Goal: Task Accomplishment & Management: Use online tool/utility

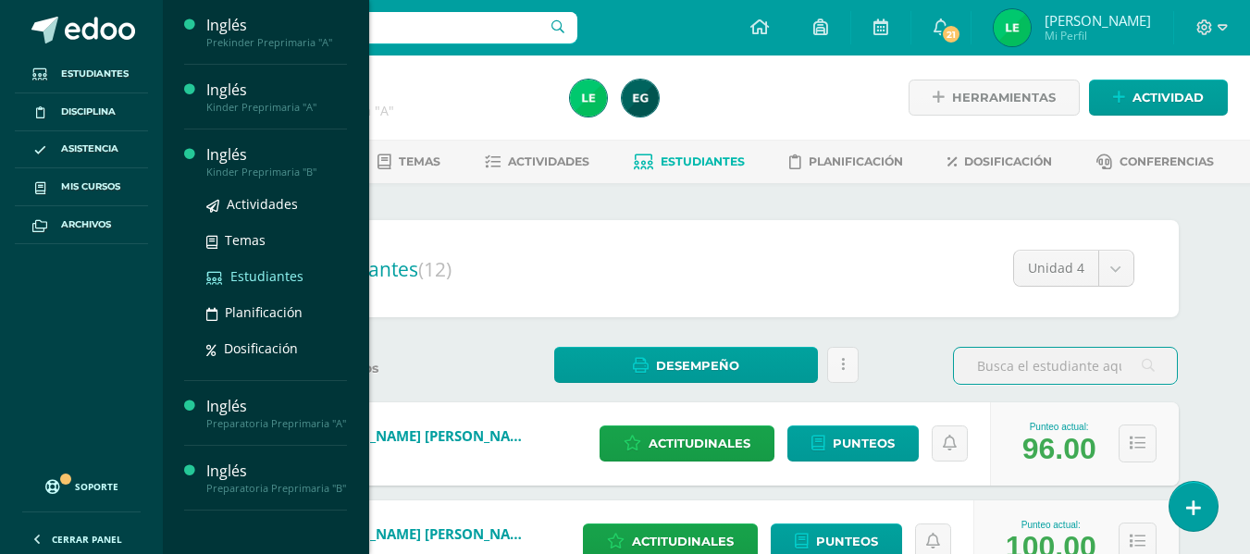
click at [246, 266] on link "Estudiantes" at bounding box center [276, 276] width 141 height 21
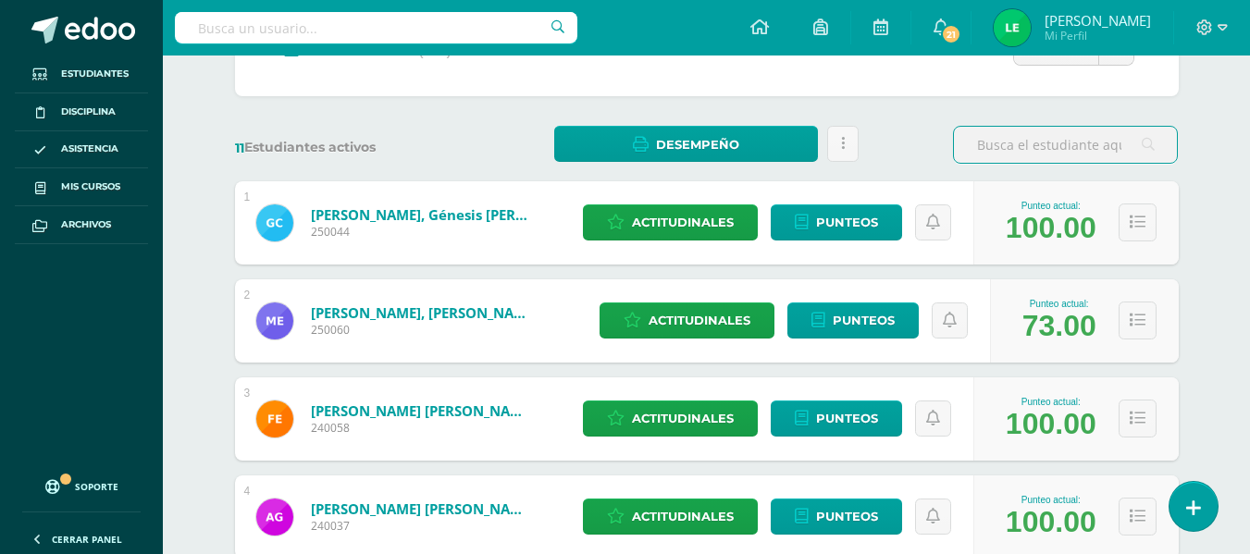
scroll to position [279, 0]
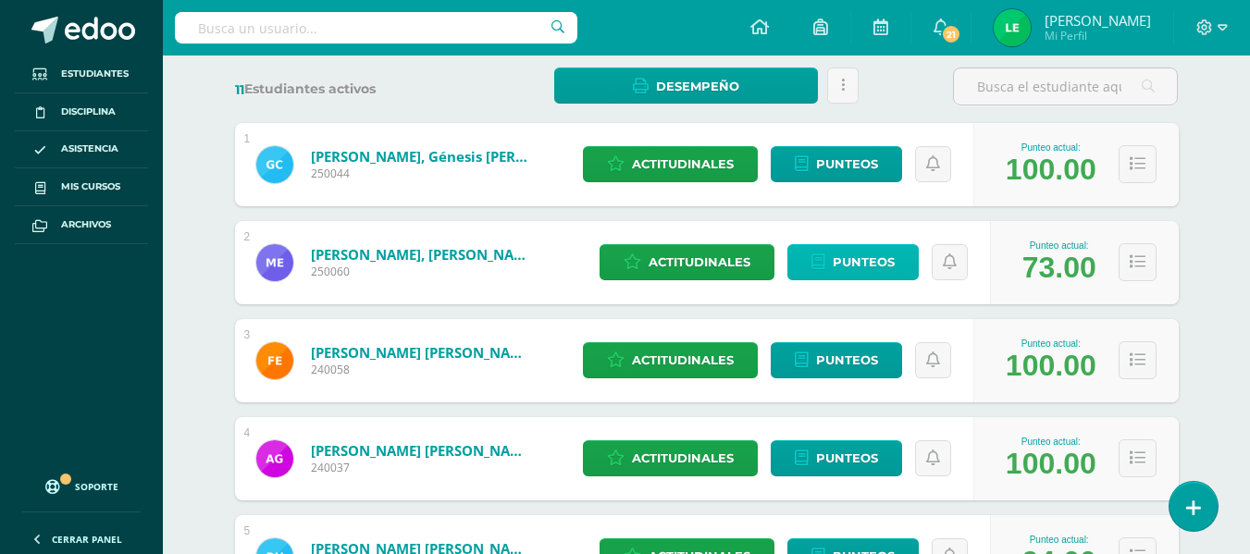
click at [819, 254] on icon at bounding box center [818, 262] width 14 height 16
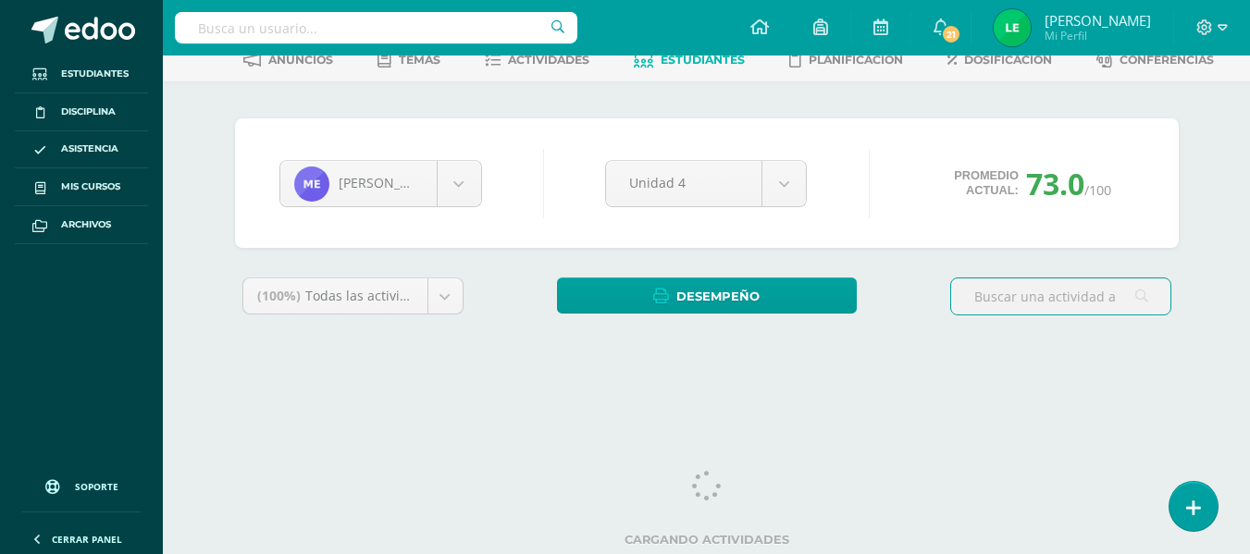
drag, startPoint x: 1258, startPoint y: 175, endPoint x: 1263, endPoint y: 397, distance: 222.1
click at [1249, 397] on html "Estudiantes Disciplina Asistencia Mis cursos Archivos Soporte Ayuda Reportar un…" at bounding box center [625, 147] width 1250 height 499
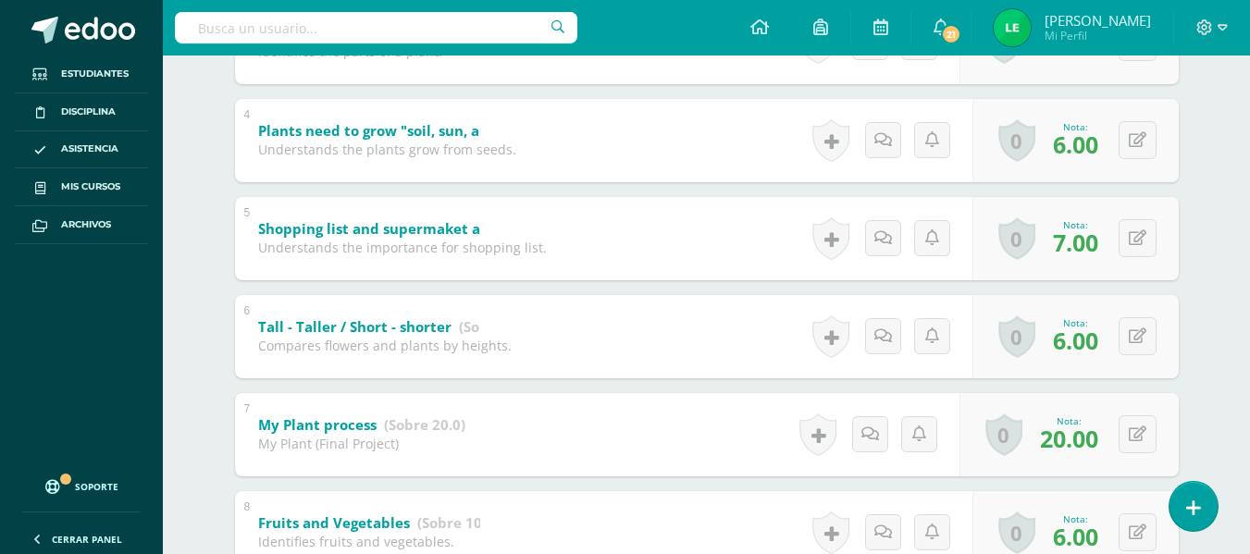
scroll to position [683, 0]
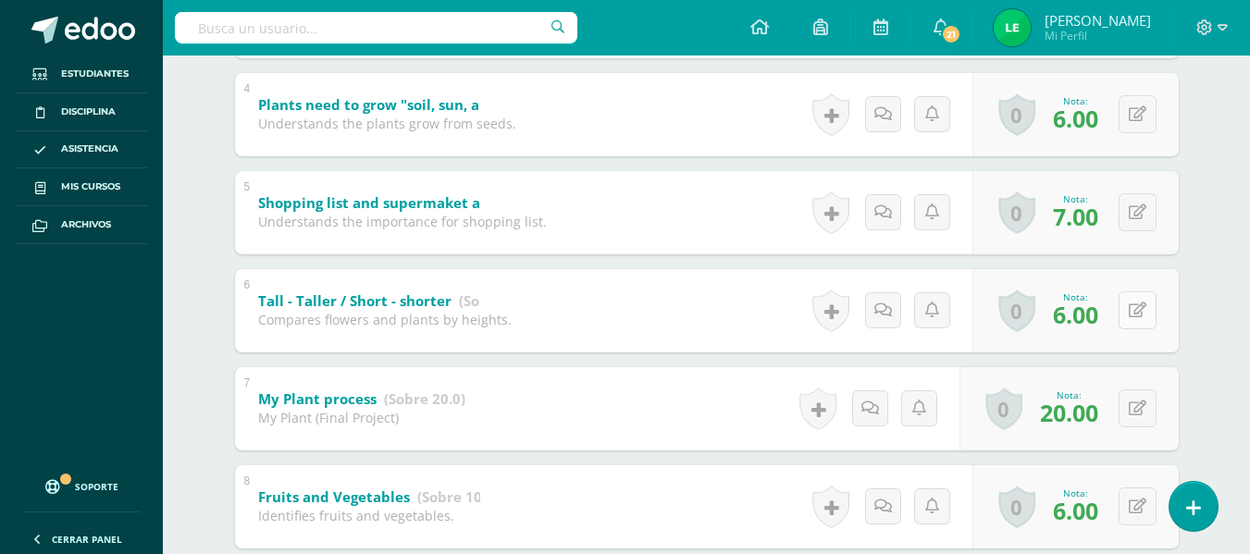
click at [1143, 306] on icon at bounding box center [1138, 311] width 18 height 16
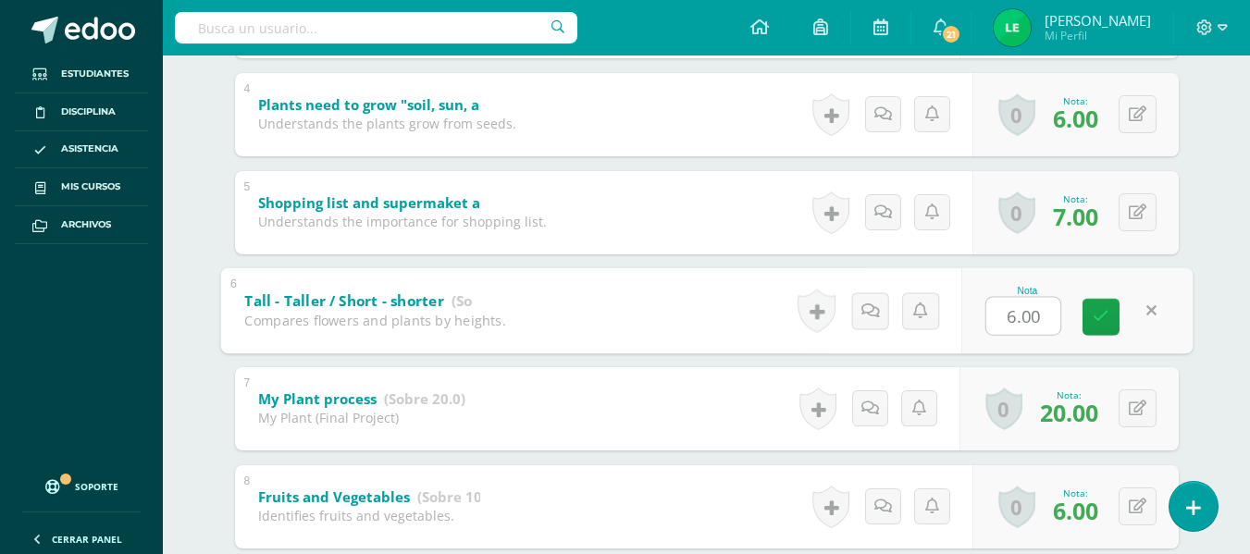
type input "5"
click at [1107, 313] on icon at bounding box center [1101, 317] width 17 height 16
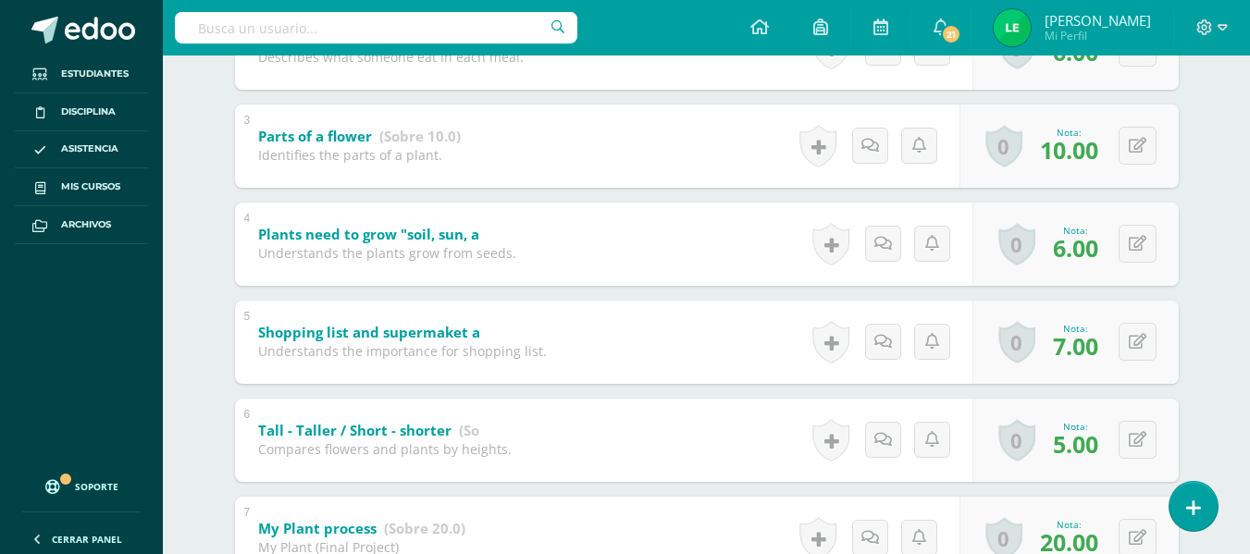
scroll to position [477, 0]
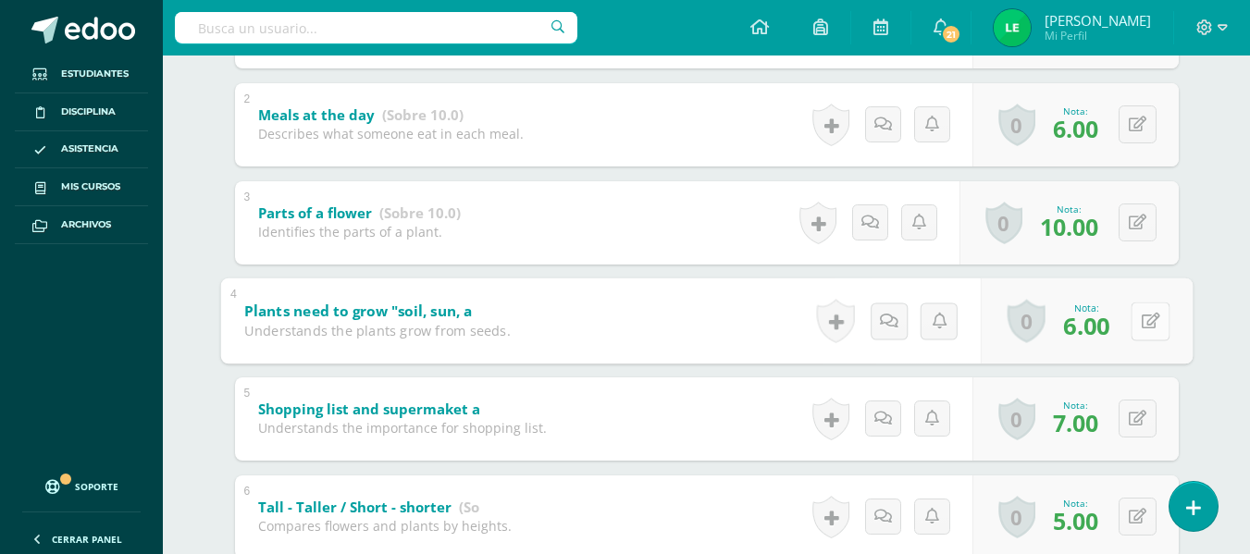
click at [1135, 310] on button at bounding box center [1150, 321] width 39 height 39
type input "5"
click at [1083, 318] on link at bounding box center [1101, 326] width 37 height 37
click at [1100, 323] on icon at bounding box center [1101, 327] width 17 height 16
drag, startPoint x: 1247, startPoint y: 285, endPoint x: 1256, endPoint y: 326, distance: 41.6
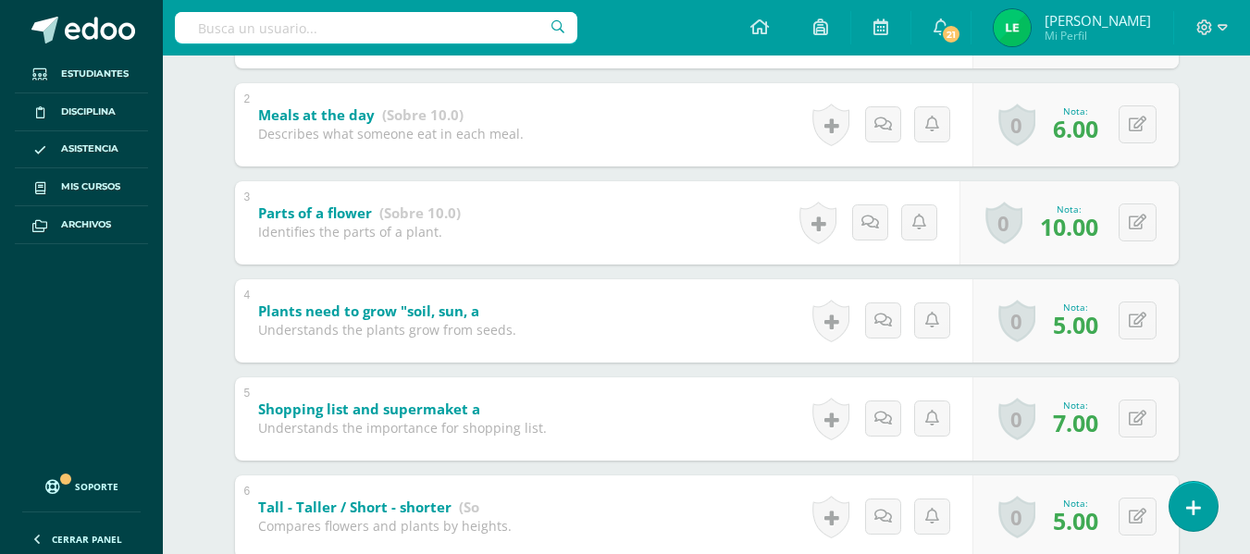
click at [1249, 326] on html "Estudiantes Disciplina Asistencia Mis cursos Archivos Soporte Ayuda Reportar un…" at bounding box center [625, 249] width 1250 height 1453
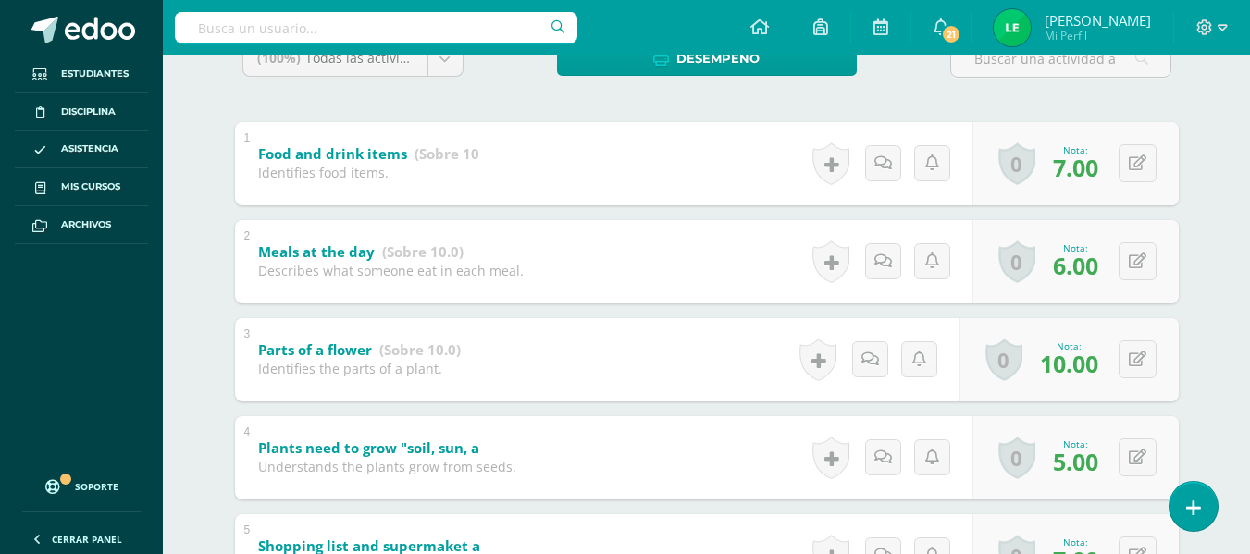
scroll to position [318, 0]
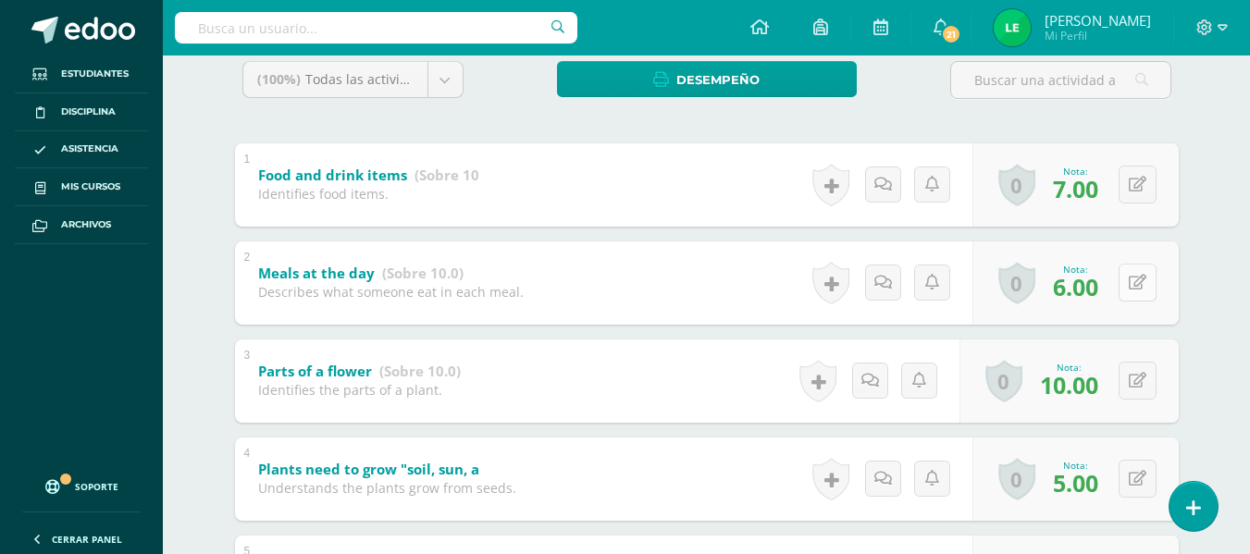
click at [1135, 275] on icon at bounding box center [1138, 283] width 18 height 16
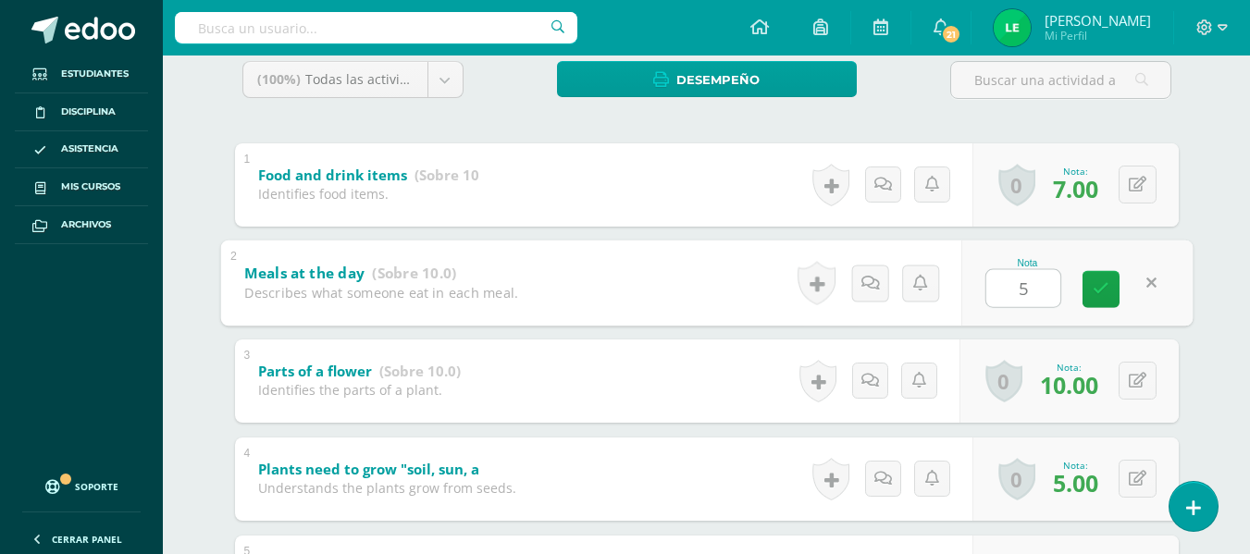
type input "5"
click at [1215, 277] on div "Moisés Estrada Génesis Cerón Moisés Estrada Fareed Estrada Ana Garcia Rodrigo H…" at bounding box center [707, 499] width 1018 height 1269
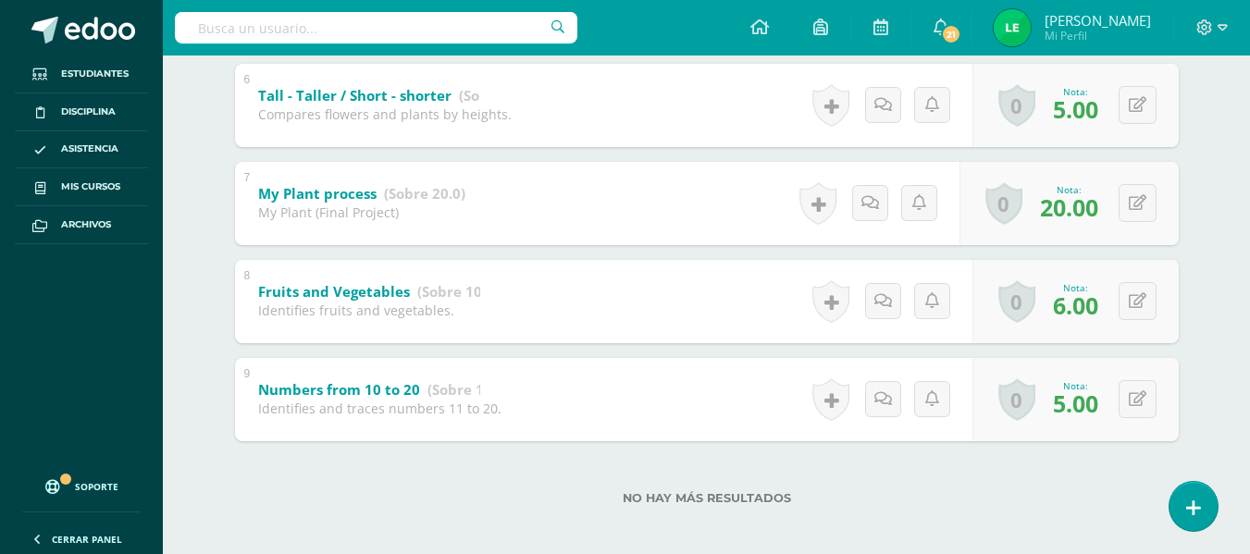
scroll to position [893, 0]
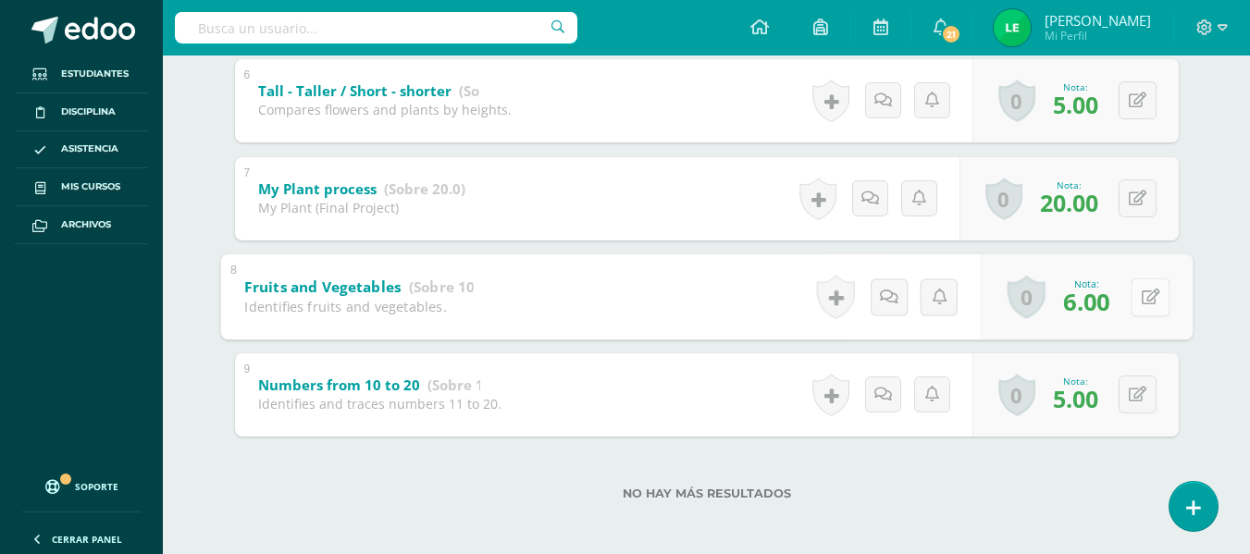
click at [1136, 297] on button at bounding box center [1150, 297] width 39 height 39
type input "5"
click at [1106, 297] on icon at bounding box center [1101, 303] width 17 height 16
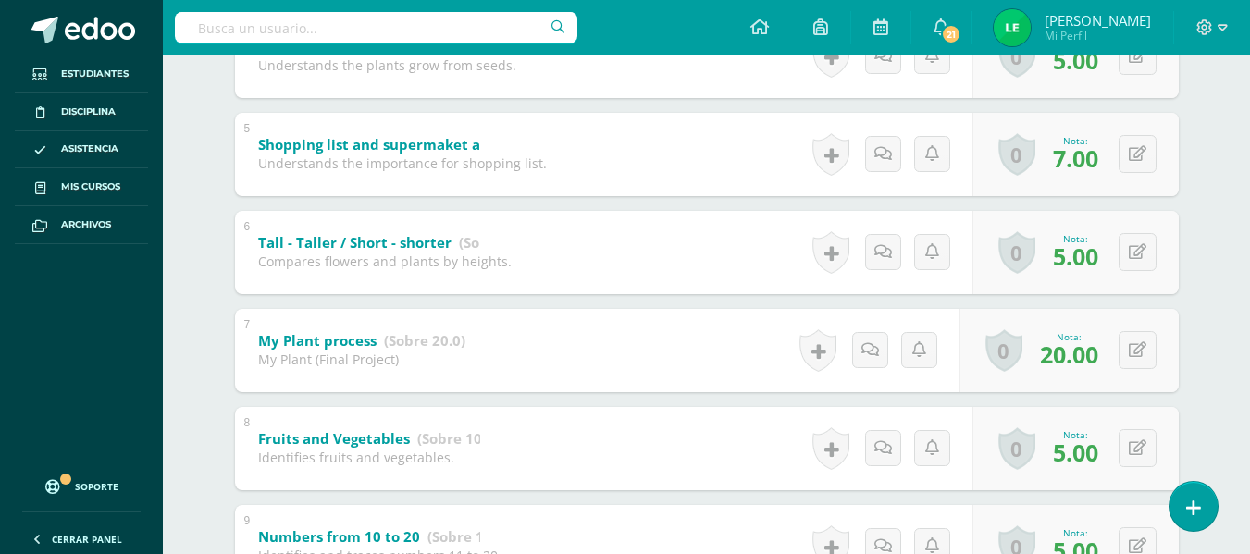
scroll to position [0, 0]
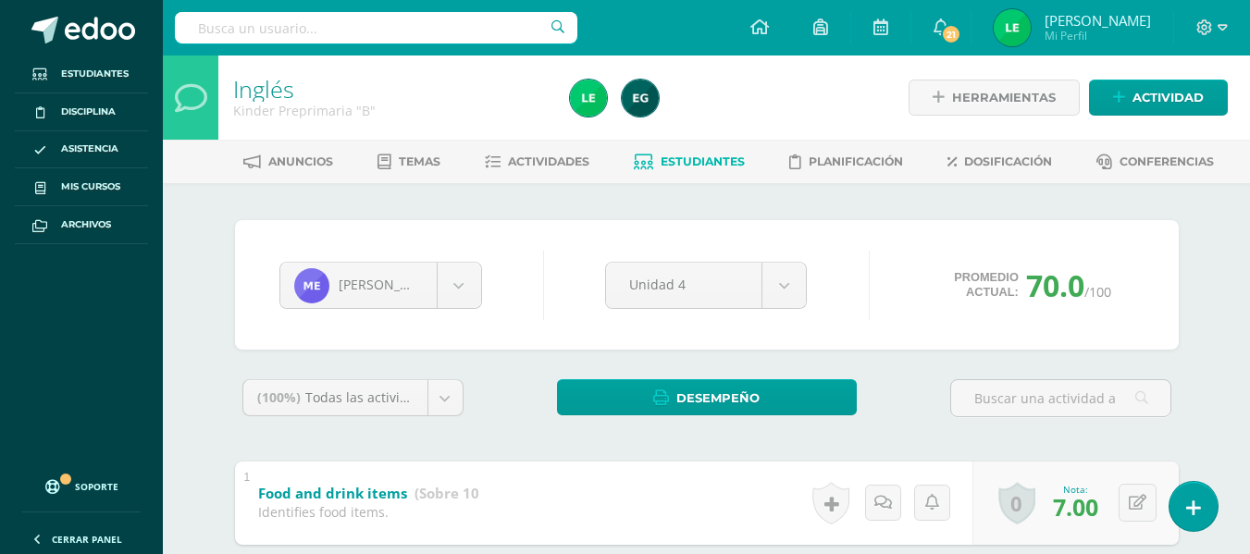
click at [698, 159] on span "Estudiantes" at bounding box center [703, 162] width 84 height 14
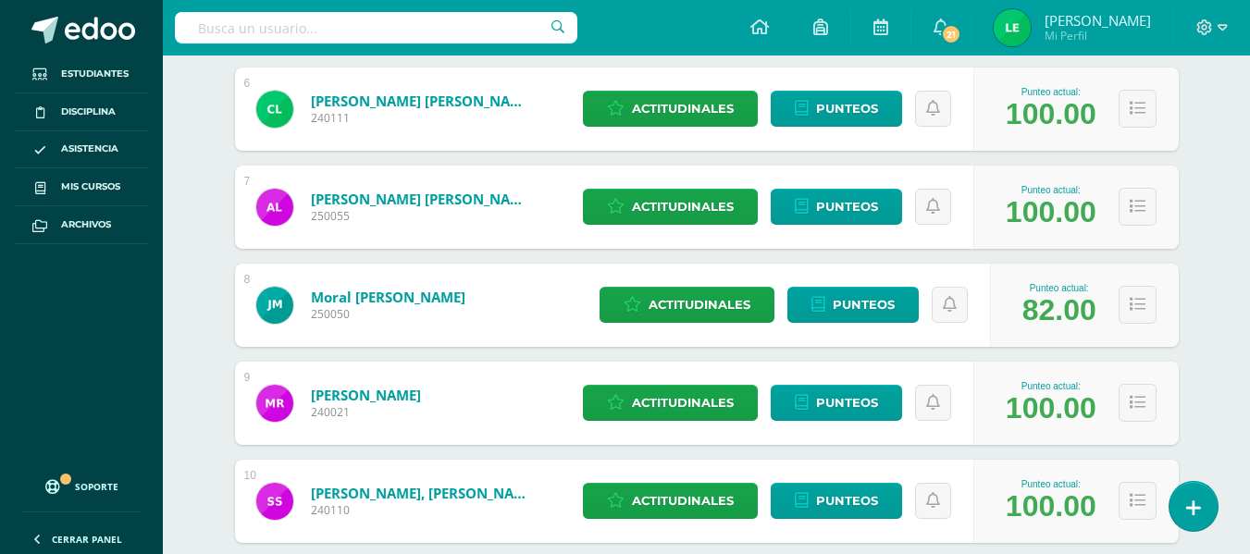
scroll to position [905, 0]
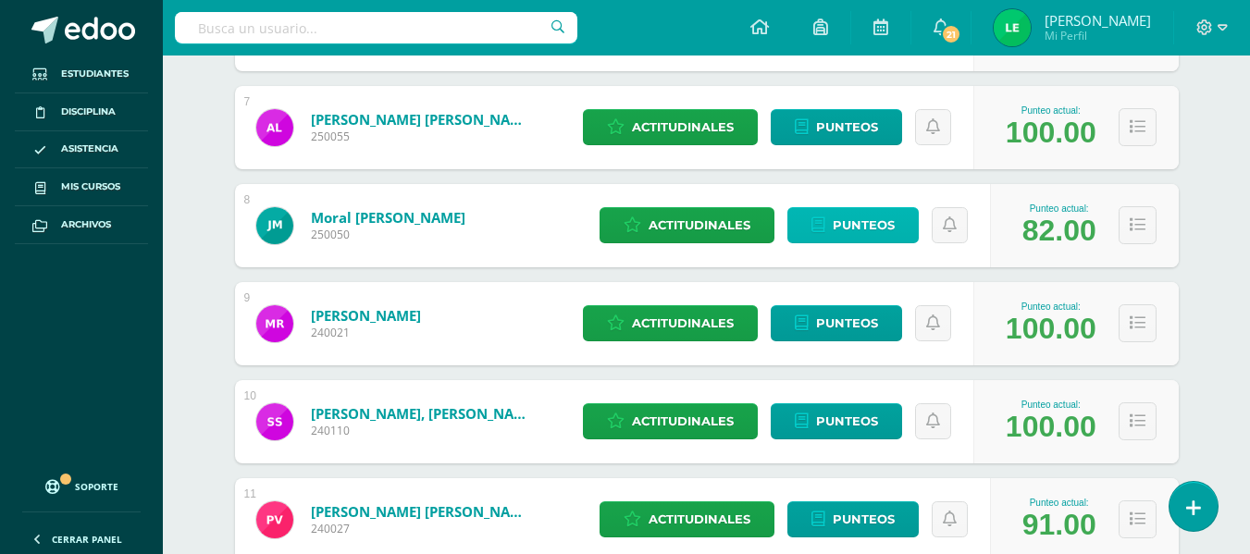
click at [872, 223] on span "Punteos" at bounding box center [864, 225] width 62 height 34
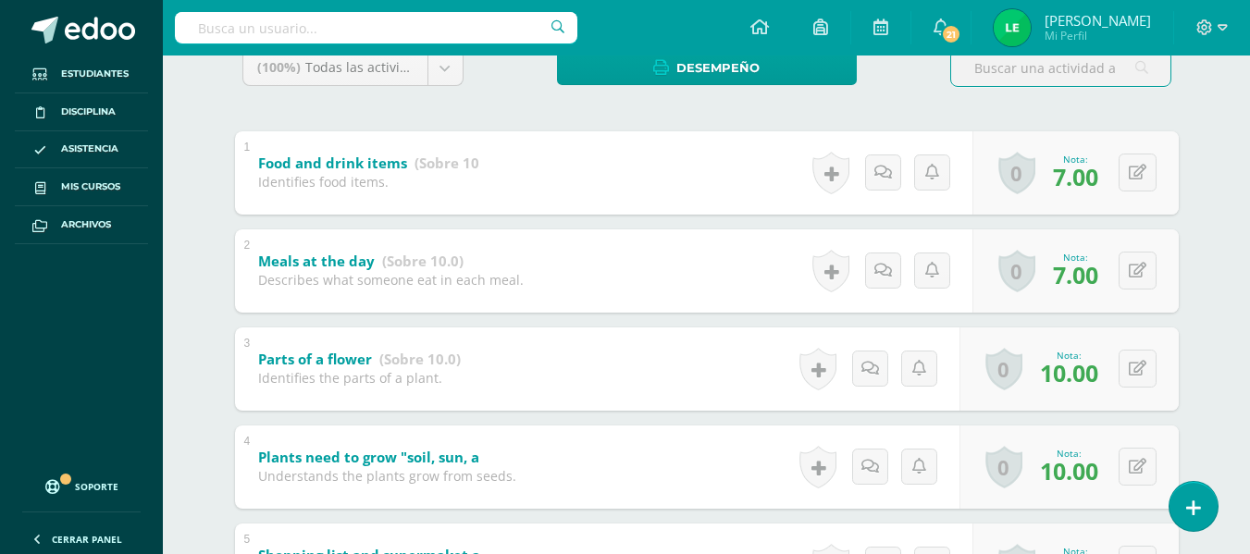
scroll to position [340, 0]
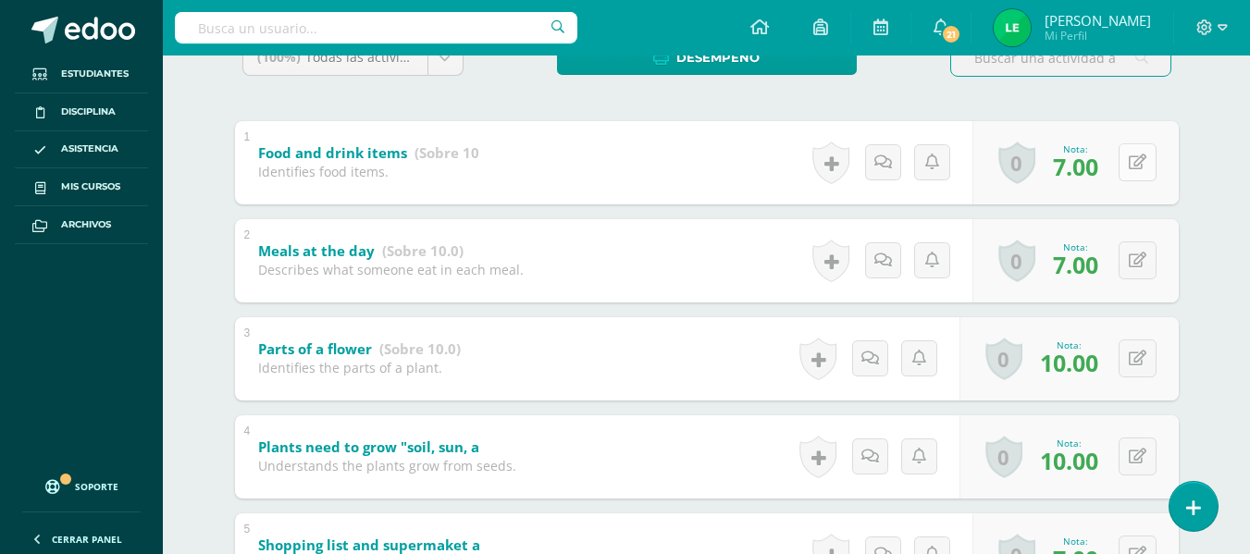
click at [1134, 178] on button at bounding box center [1138, 162] width 38 height 38
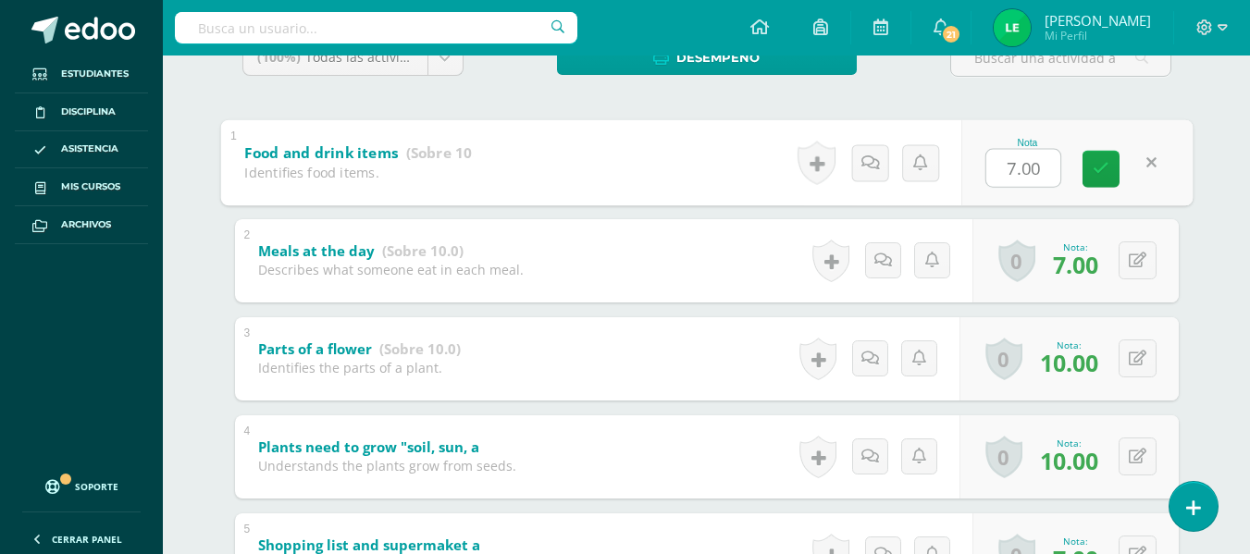
type input "8"
click at [1102, 177] on icon at bounding box center [1101, 169] width 17 height 16
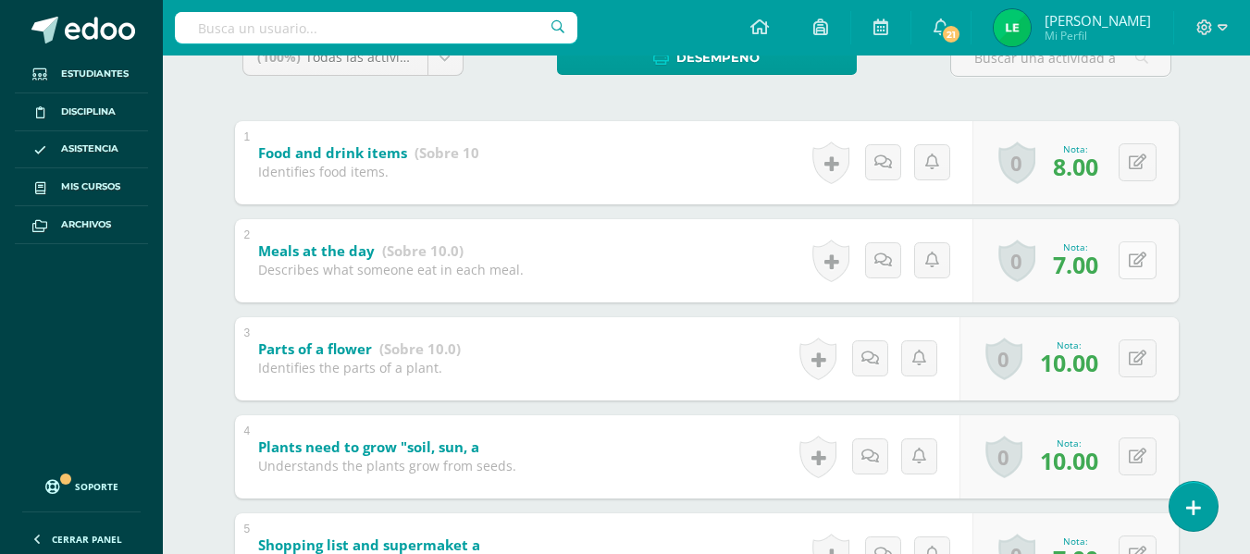
click at [1132, 259] on button at bounding box center [1138, 260] width 38 height 38
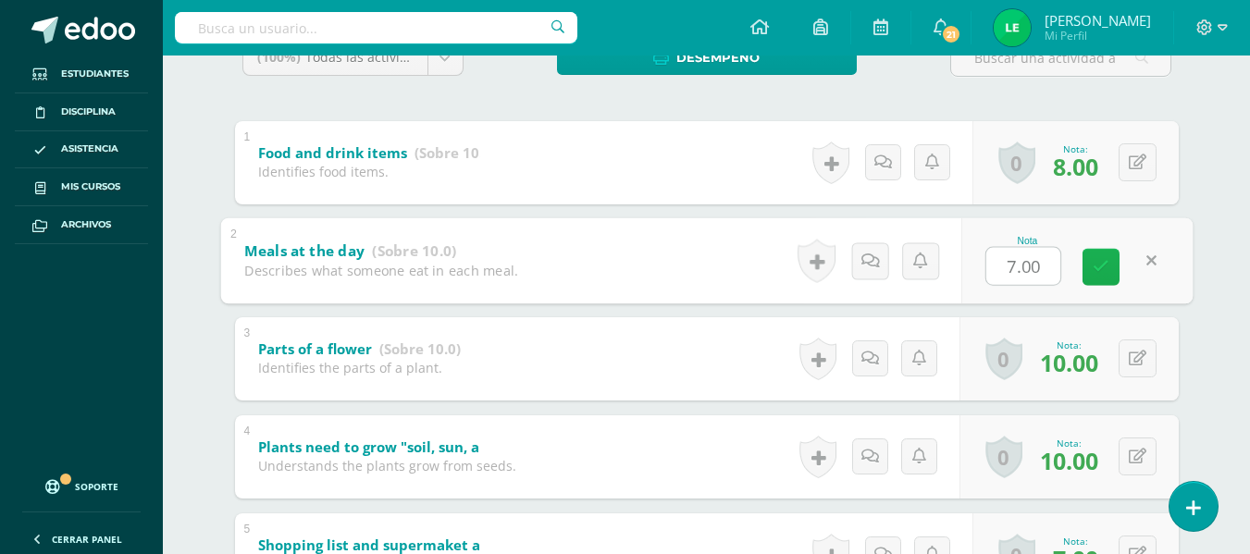
type input "8"
click at [1106, 267] on icon at bounding box center [1101, 267] width 17 height 16
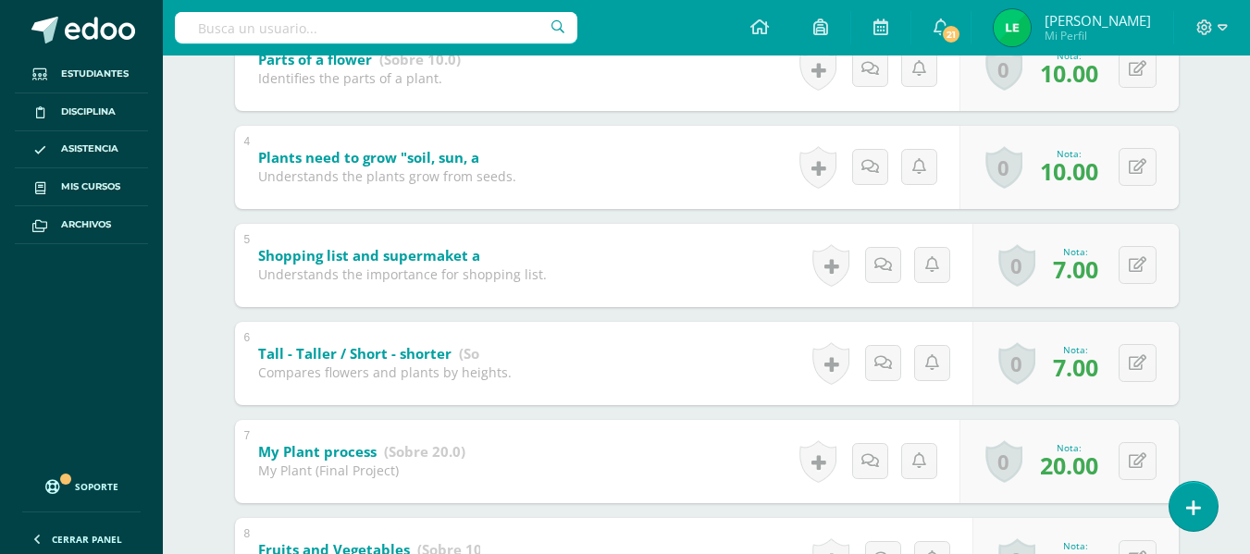
scroll to position [676, 0]
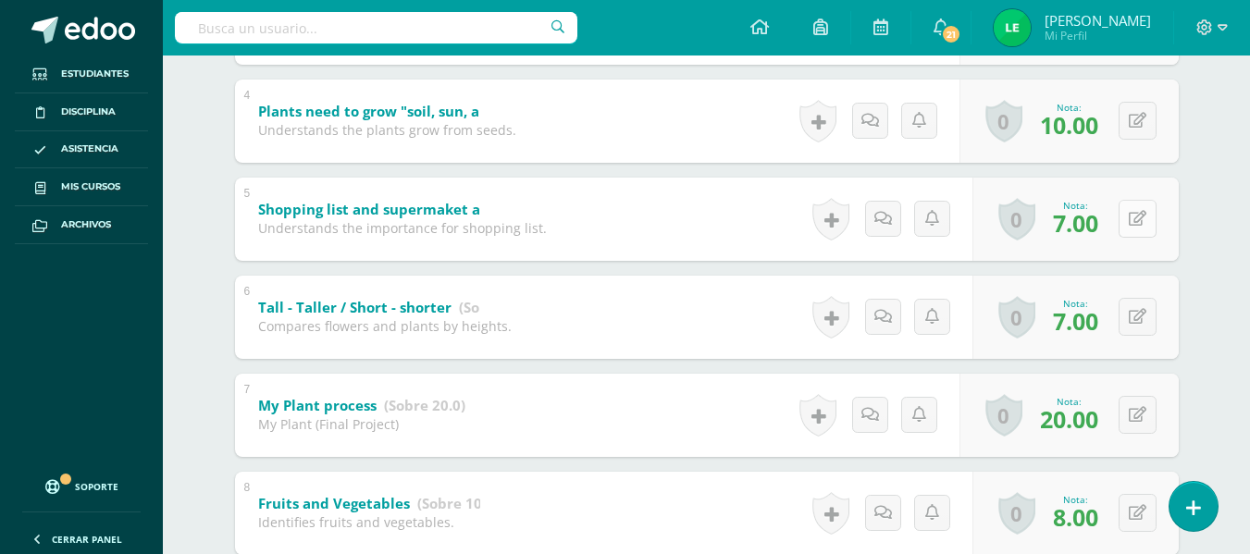
click at [1131, 217] on button at bounding box center [1138, 219] width 38 height 38
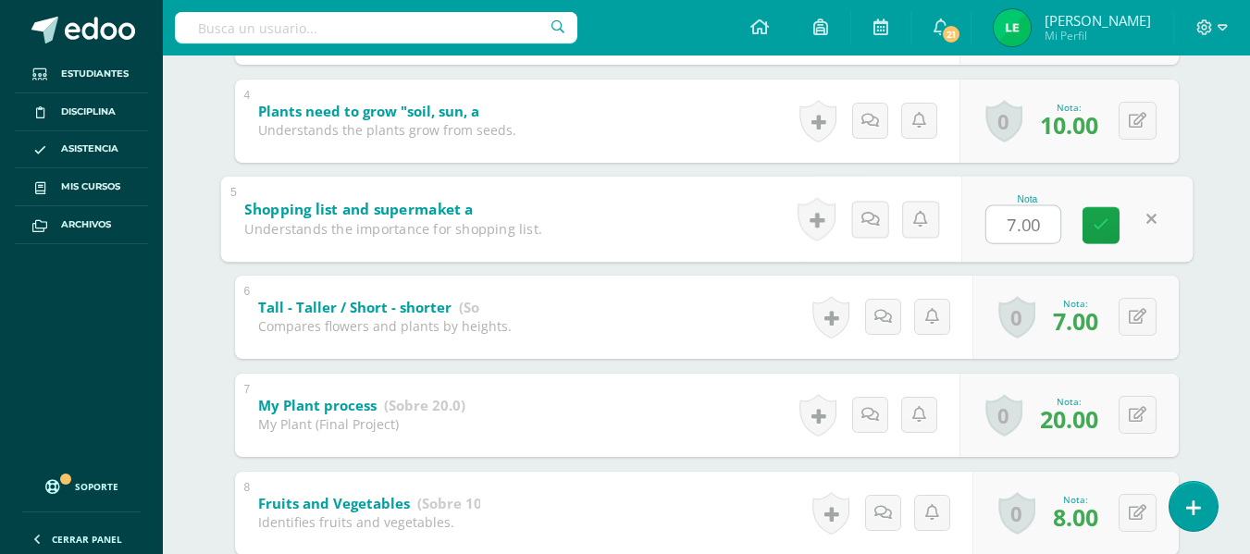
type input "8"
click at [1107, 225] on icon at bounding box center [1101, 225] width 17 height 16
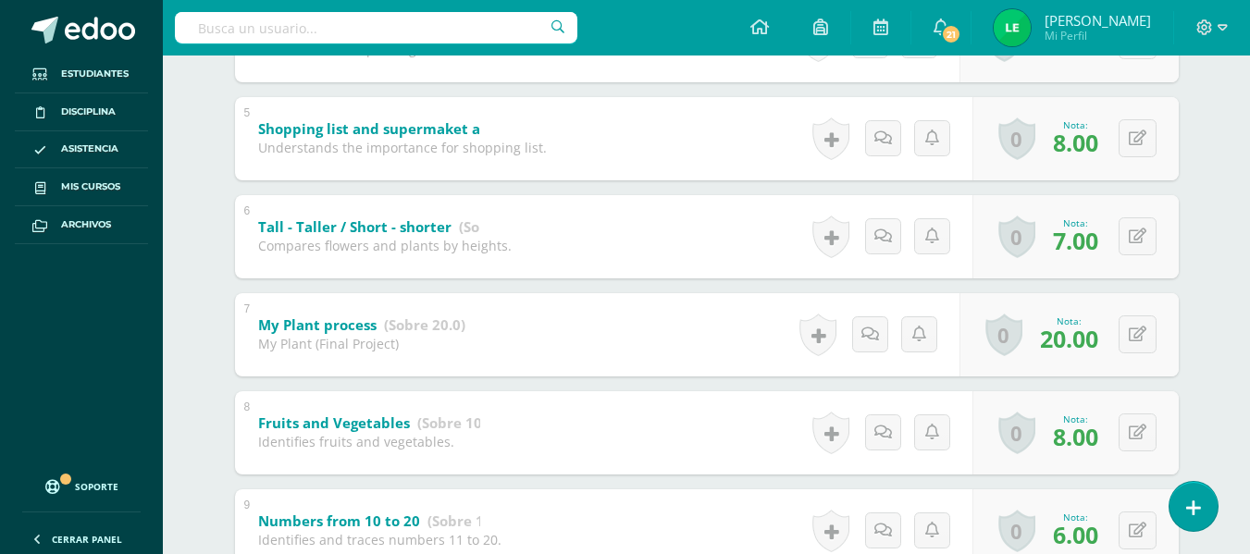
scroll to position [764, 0]
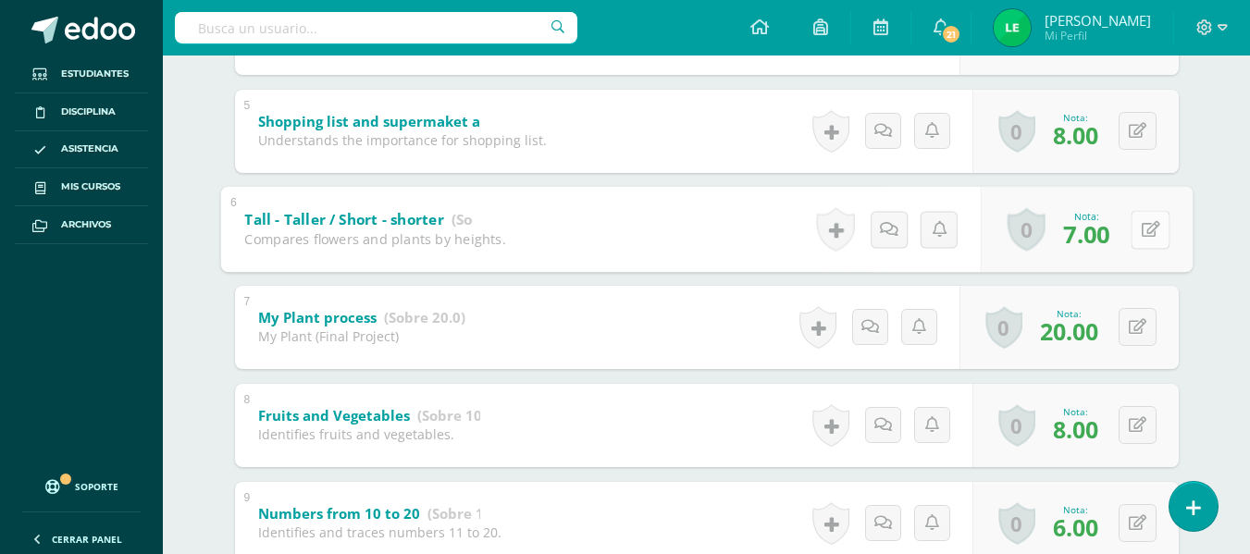
click at [1142, 234] on icon at bounding box center [1150, 229] width 19 height 16
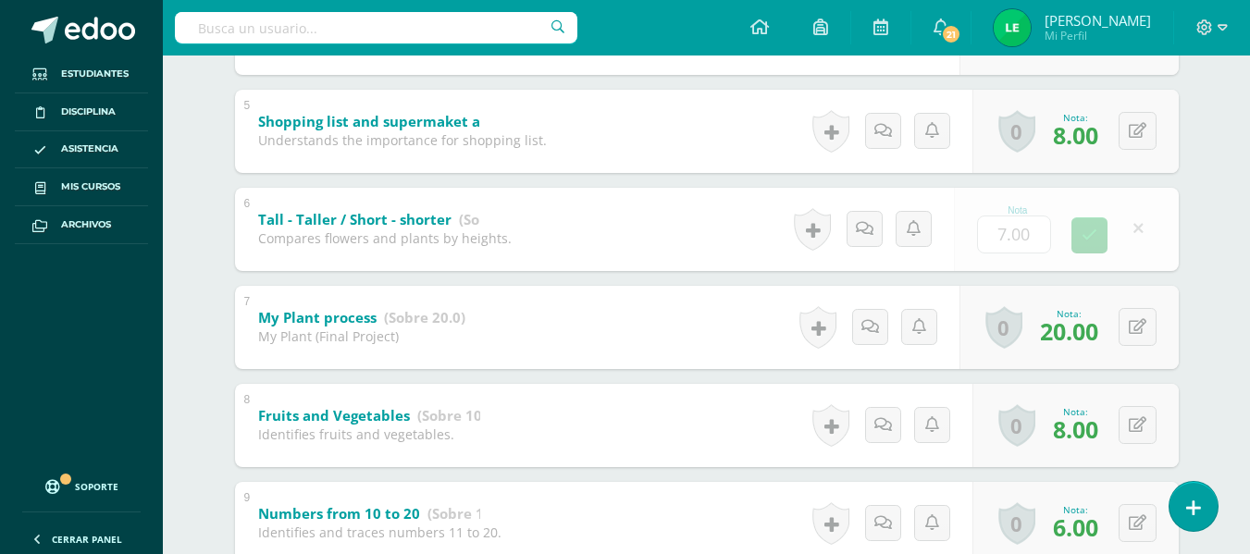
type input "8"
click at [1108, 232] on link at bounding box center [1101, 235] width 37 height 37
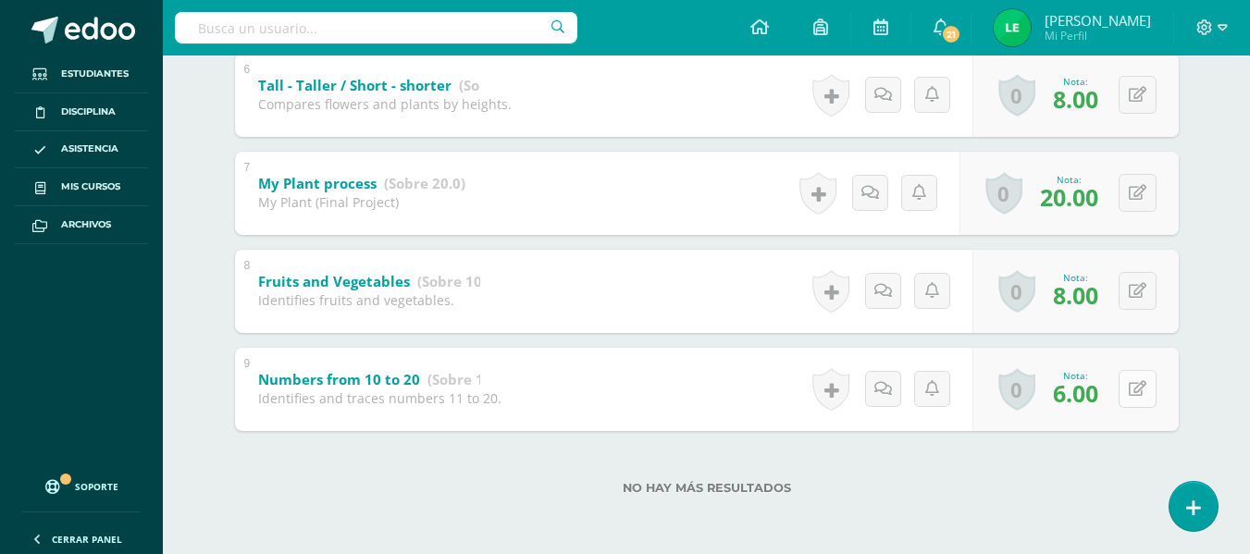
click at [1143, 385] on icon at bounding box center [1138, 389] width 18 height 16
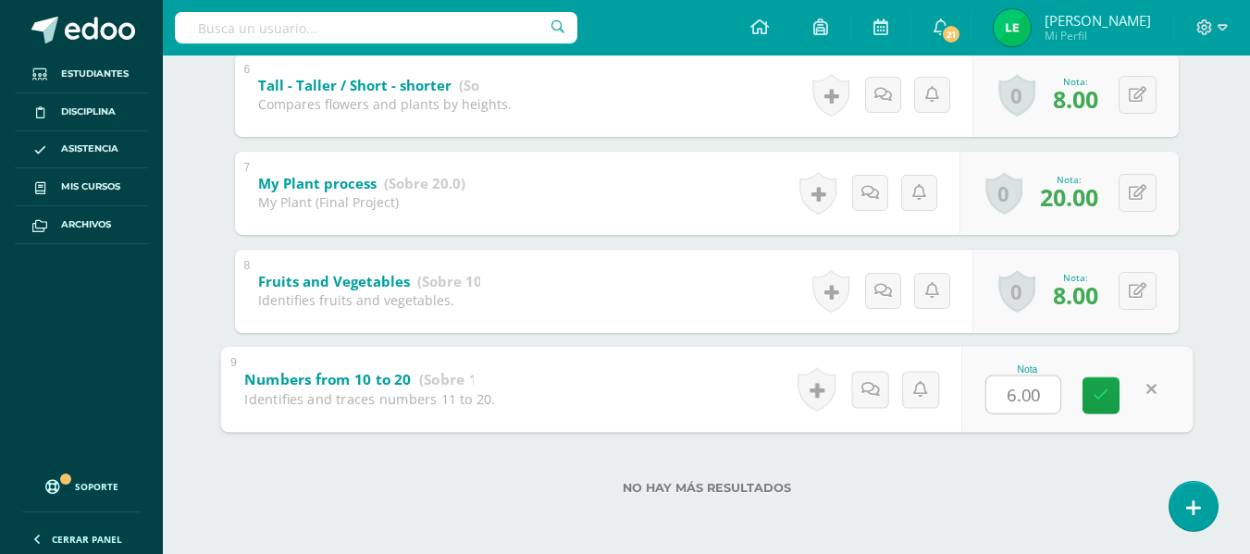
type input "5"
click at [1112, 390] on link at bounding box center [1101, 395] width 37 height 37
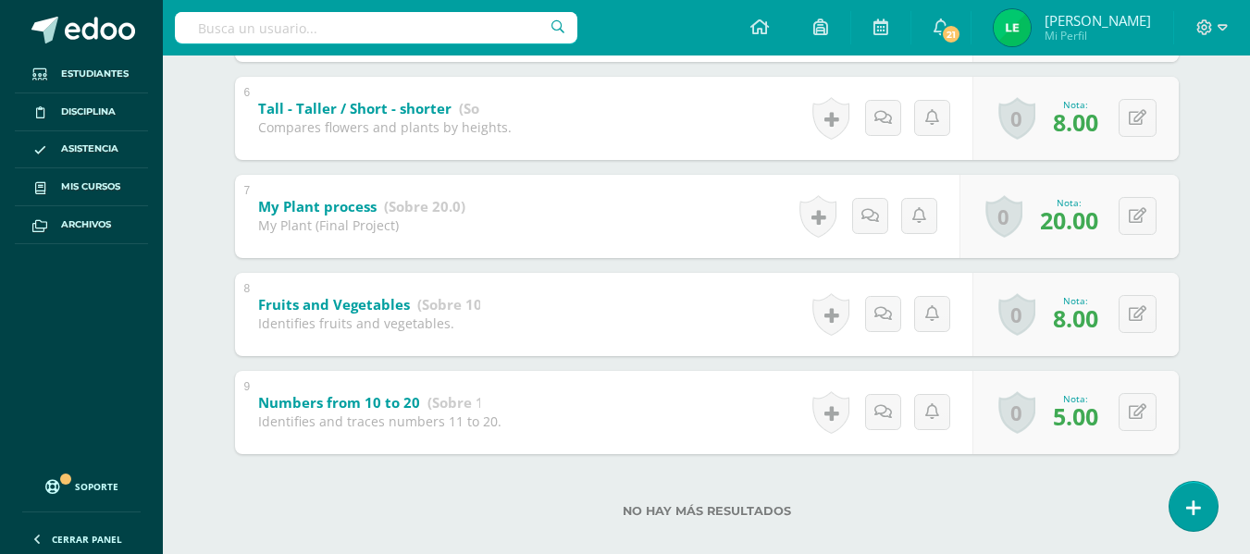
scroll to position [878, 0]
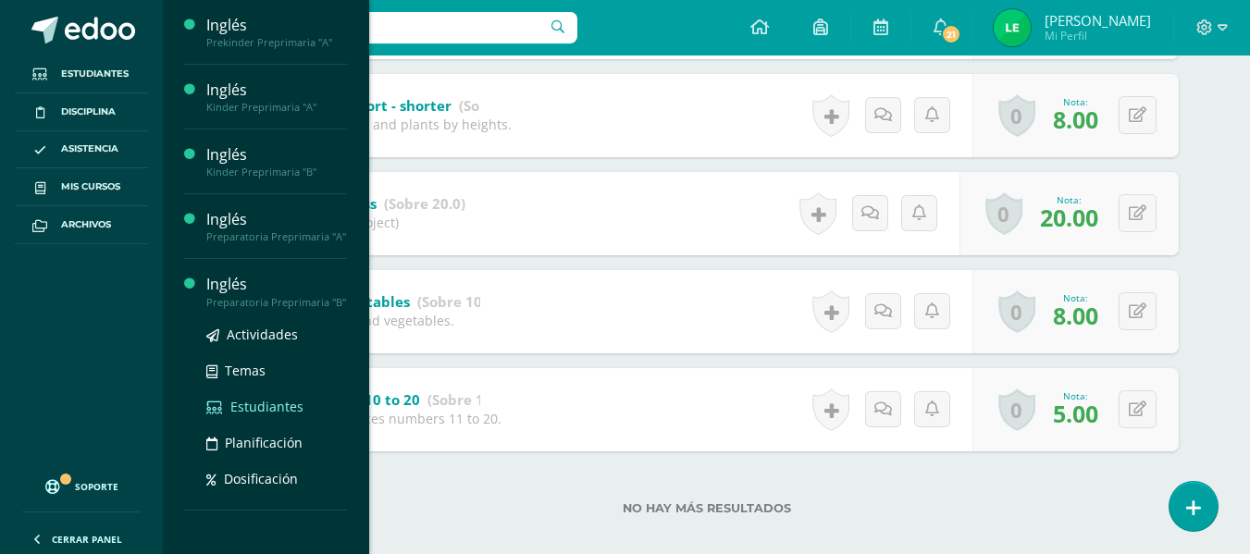
click at [261, 402] on span "Estudiantes" at bounding box center [266, 407] width 73 height 18
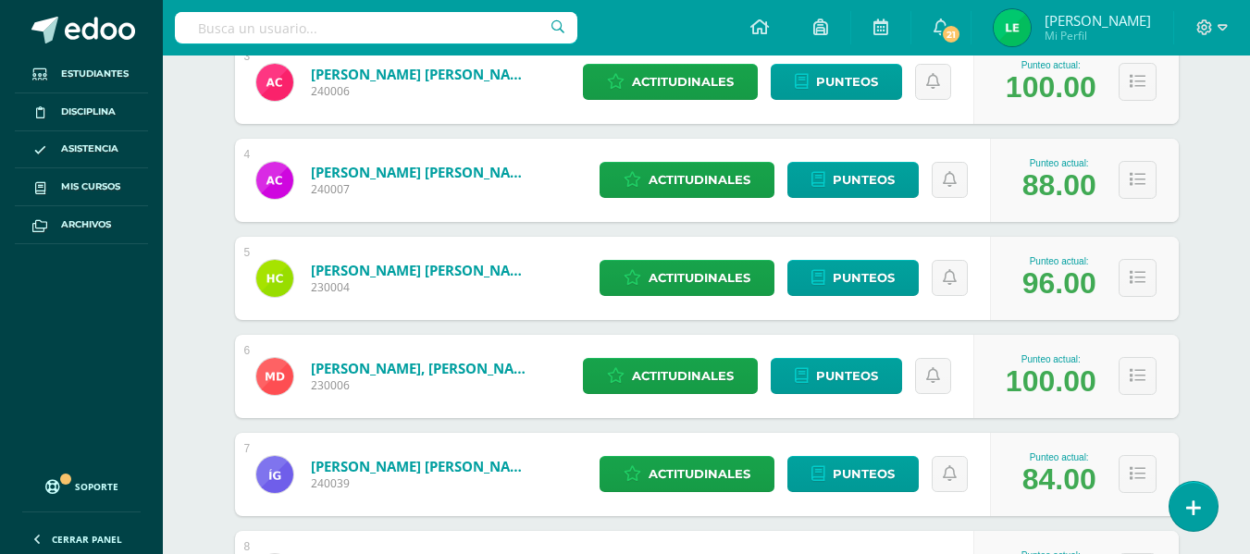
scroll to position [598, 0]
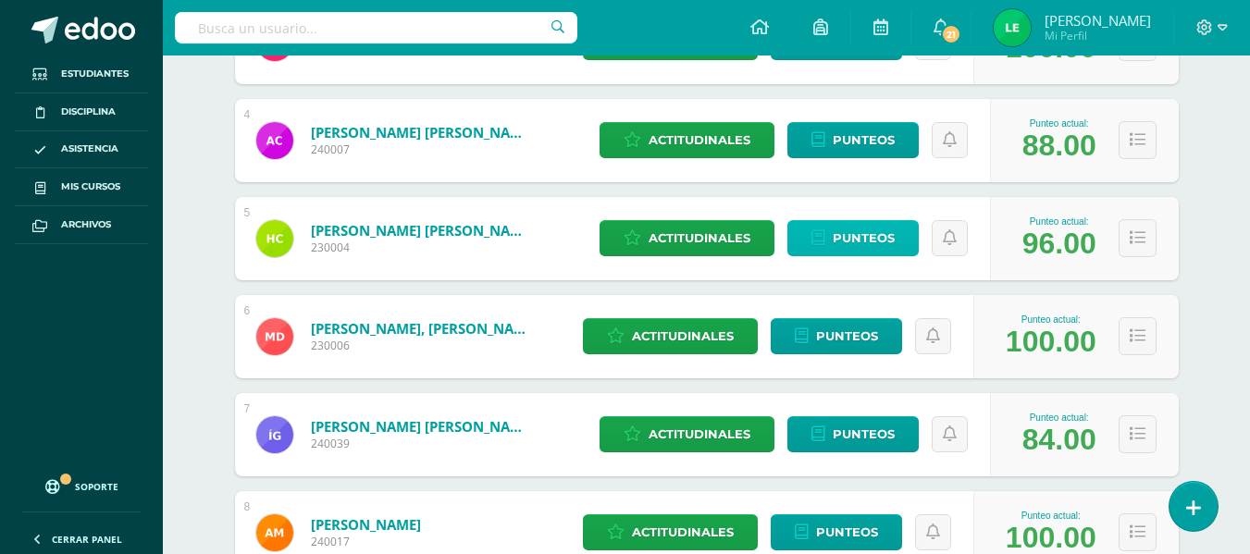
click at [856, 234] on span "Punteos" at bounding box center [864, 238] width 62 height 34
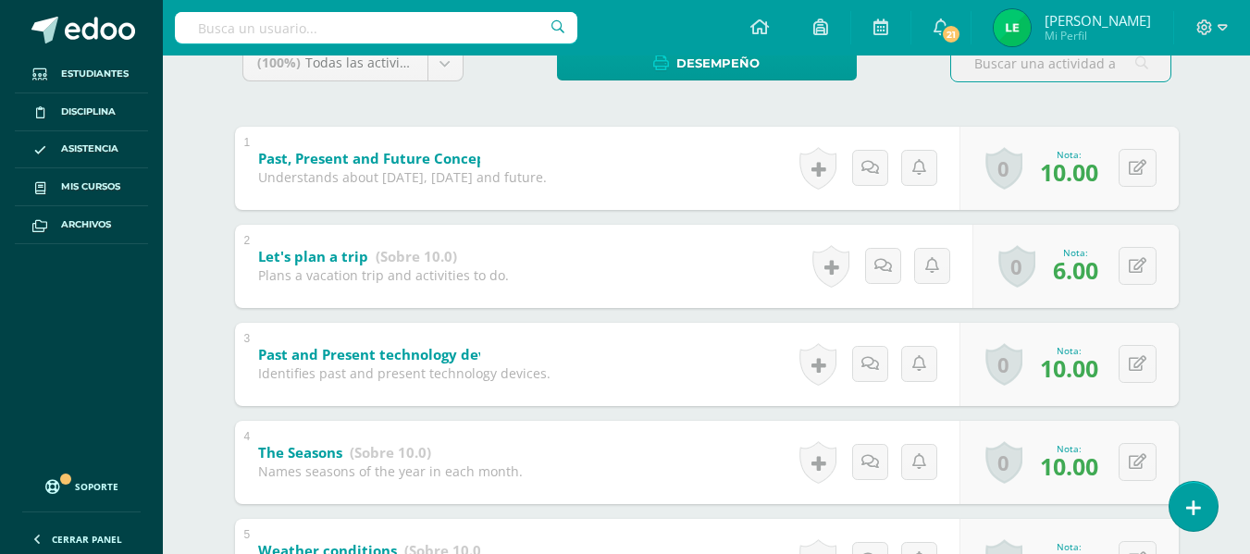
scroll to position [338, 0]
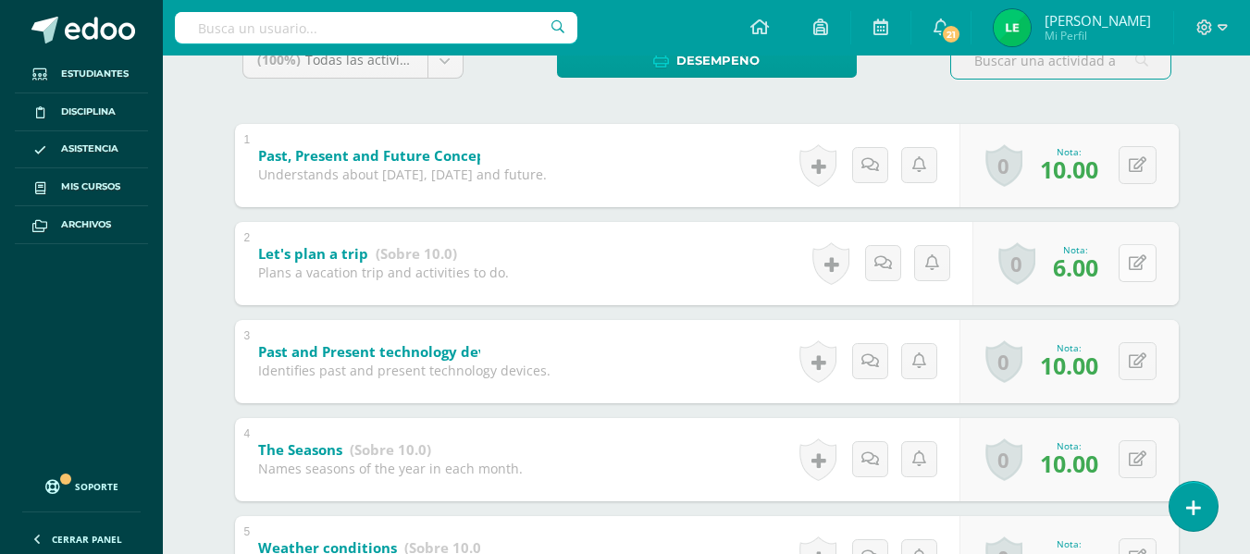
click at [1147, 259] on button at bounding box center [1138, 263] width 38 height 38
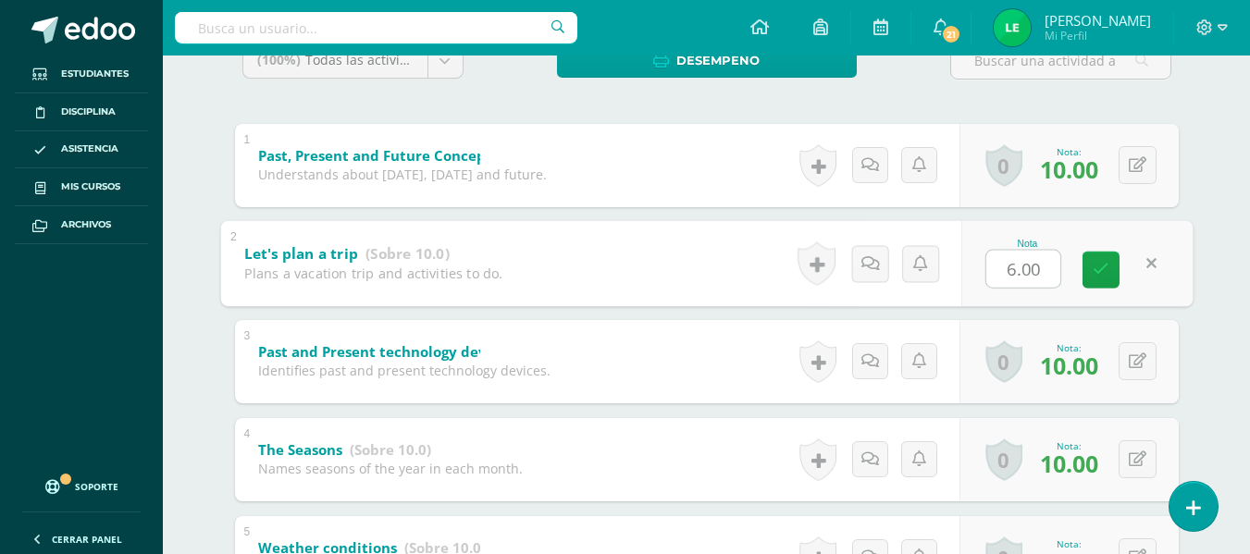
type input "3"
click at [1114, 264] on link at bounding box center [1101, 269] width 37 height 37
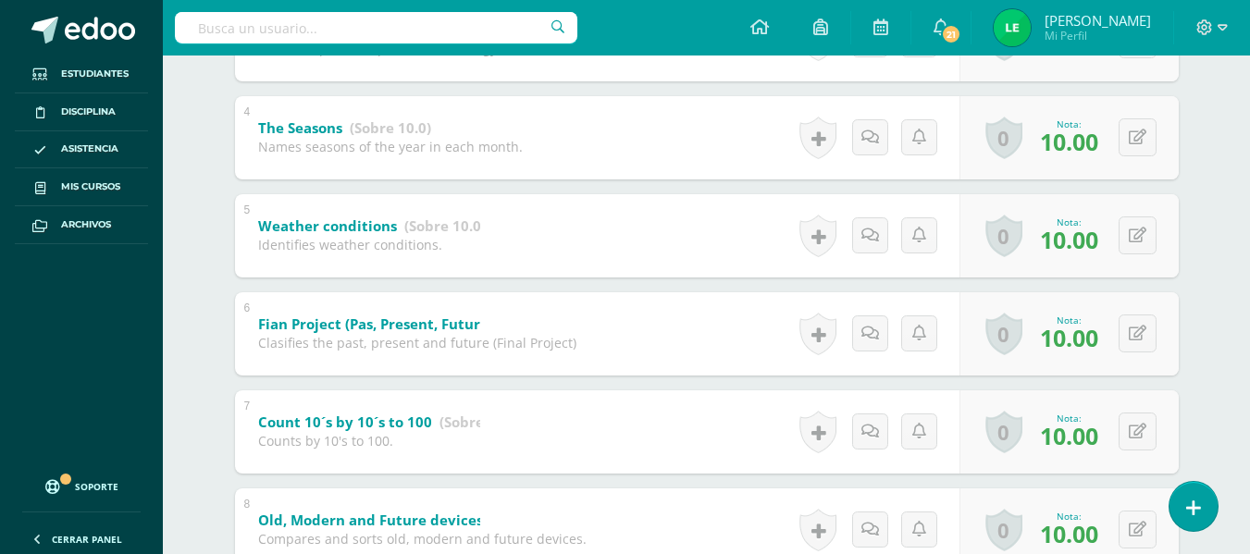
scroll to position [679, 0]
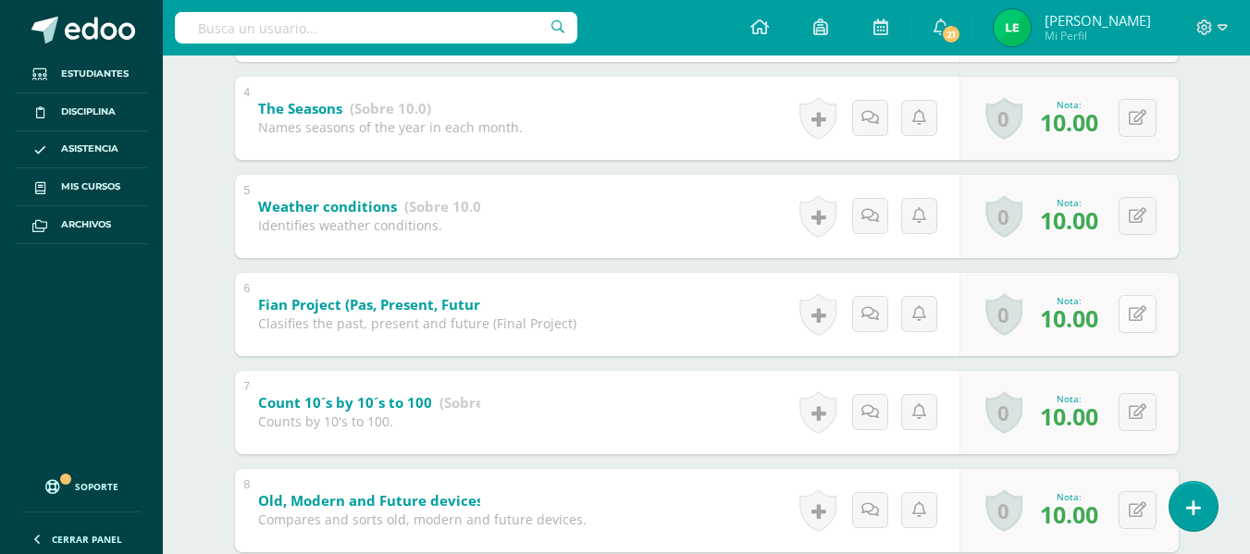
click at [1151, 321] on button at bounding box center [1138, 314] width 38 height 38
click at [1109, 325] on link at bounding box center [1101, 320] width 37 height 37
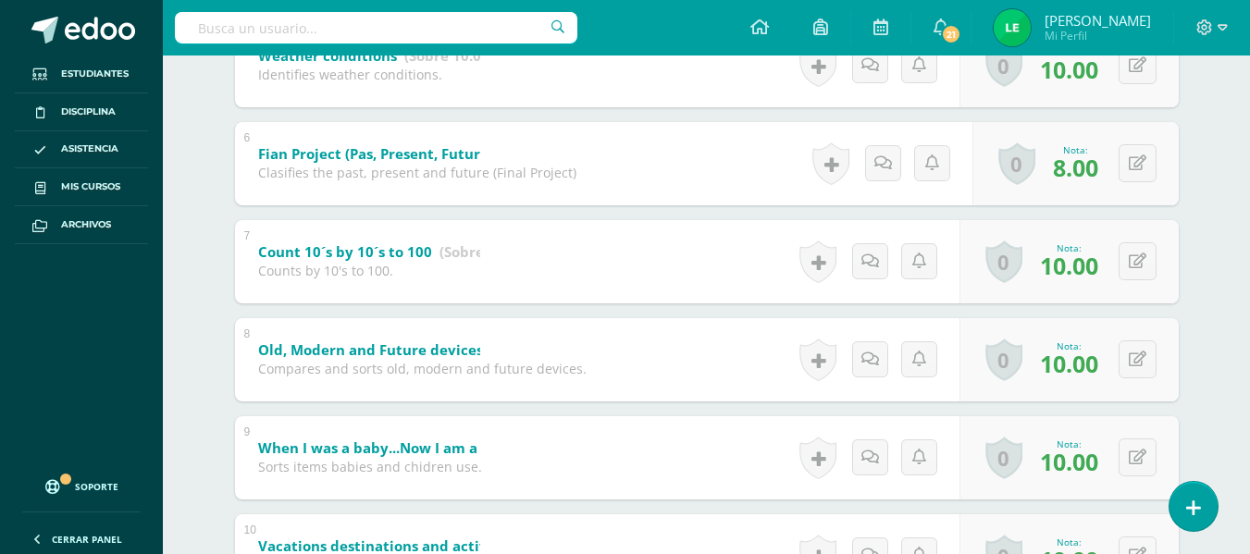
scroll to position [813, 0]
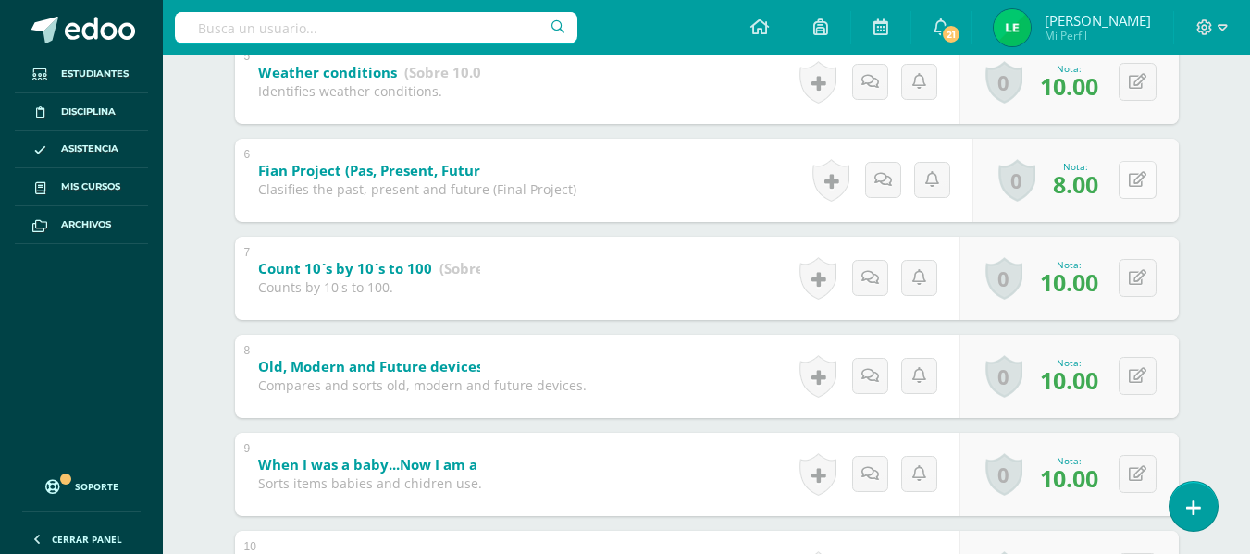
click at [1134, 183] on button at bounding box center [1138, 180] width 38 height 38
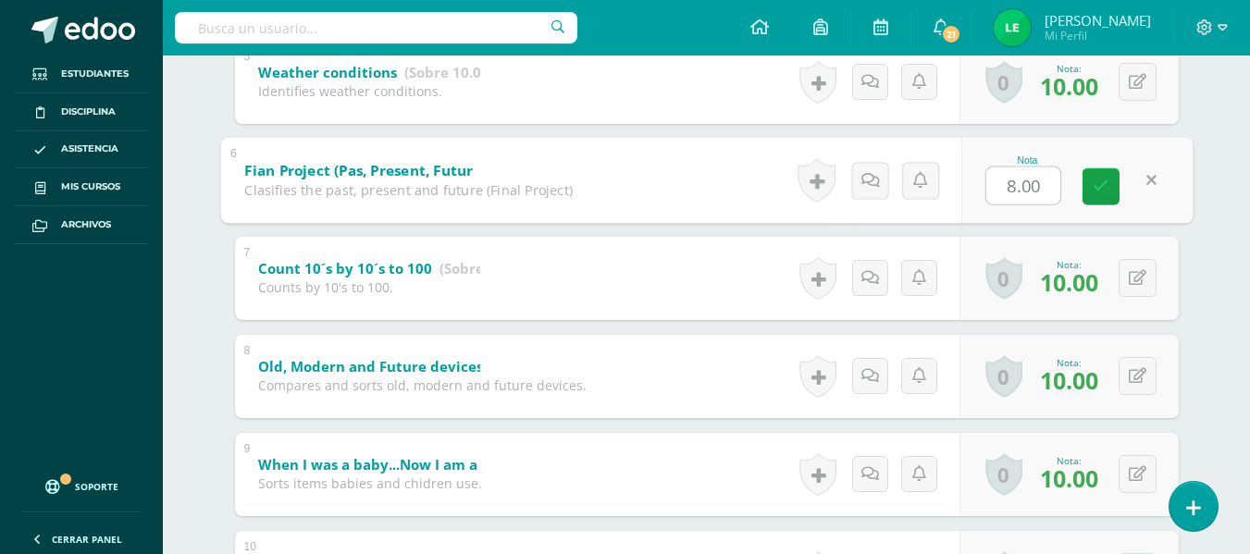
type input "7"
click at [1105, 192] on icon at bounding box center [1101, 187] width 17 height 16
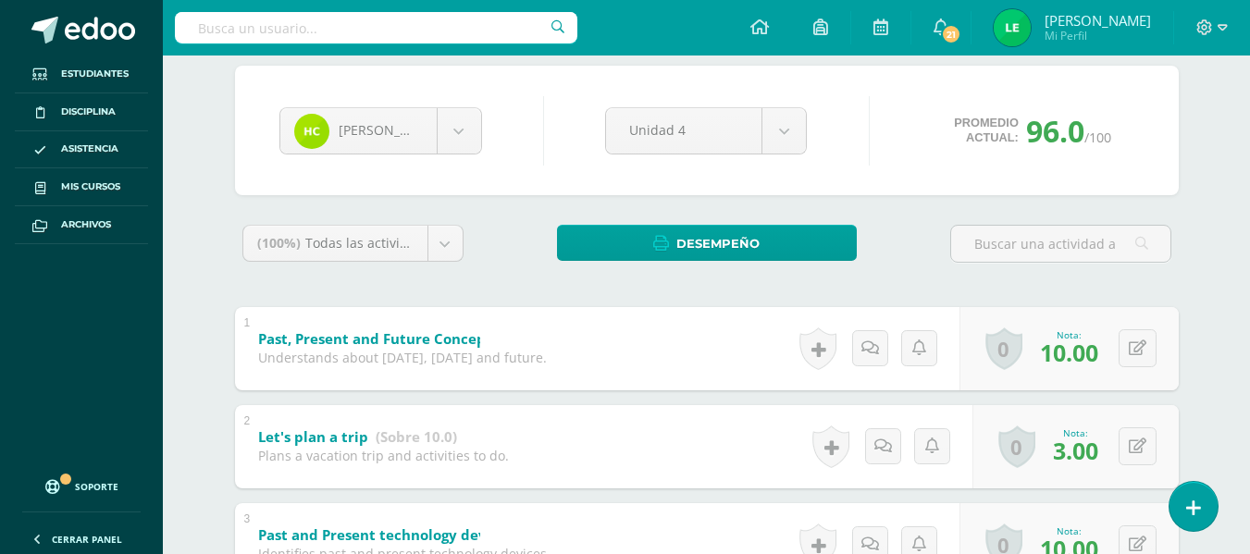
scroll to position [0, 0]
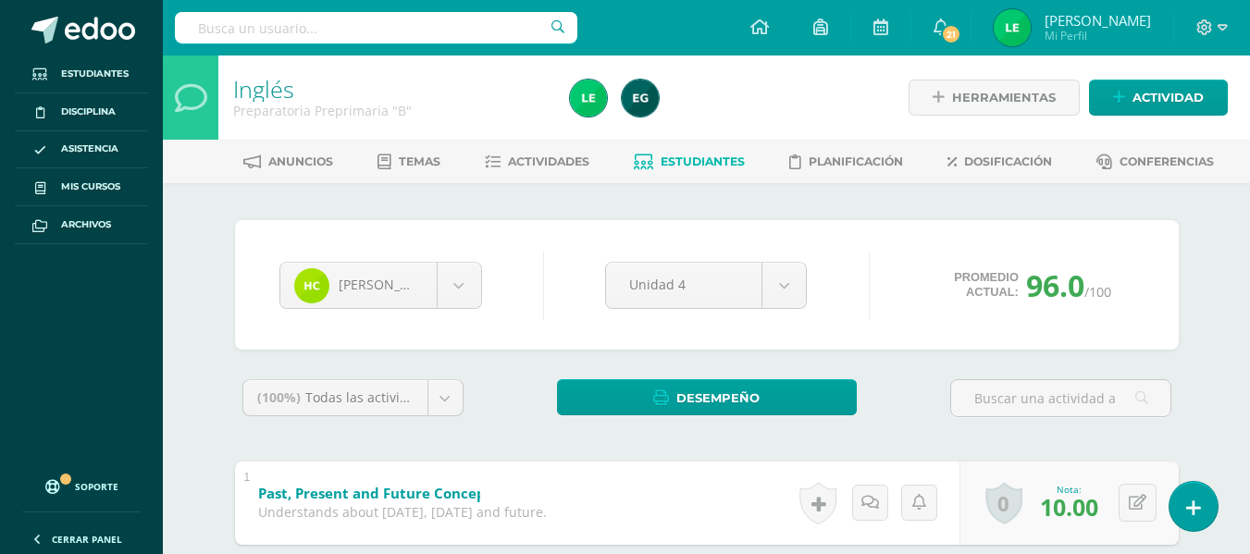
click at [692, 159] on span "Estudiantes" at bounding box center [703, 162] width 84 height 14
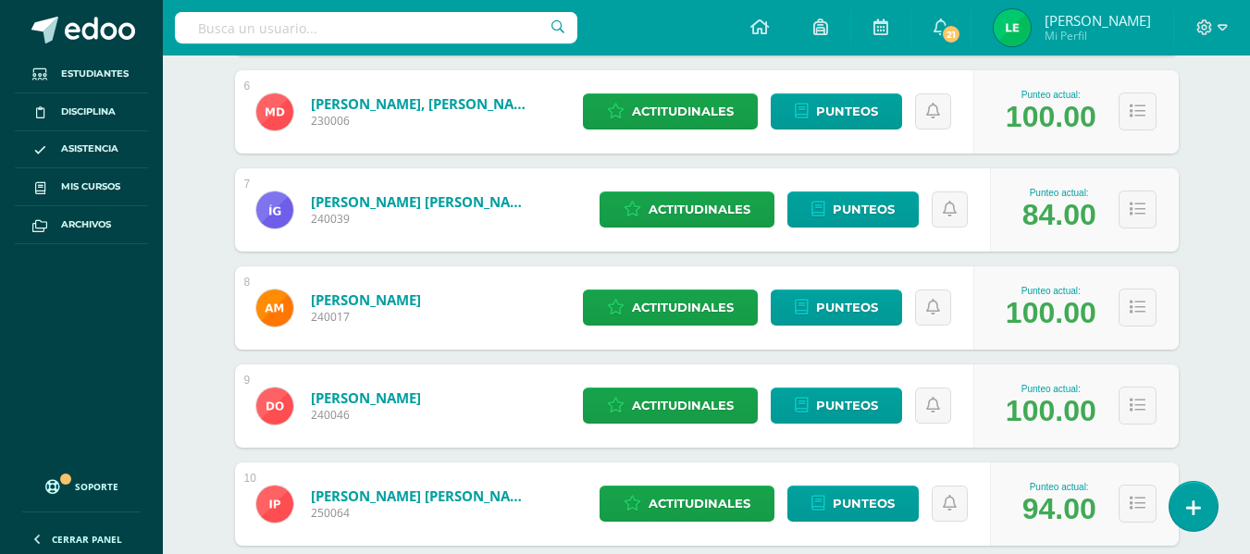
scroll to position [812, 0]
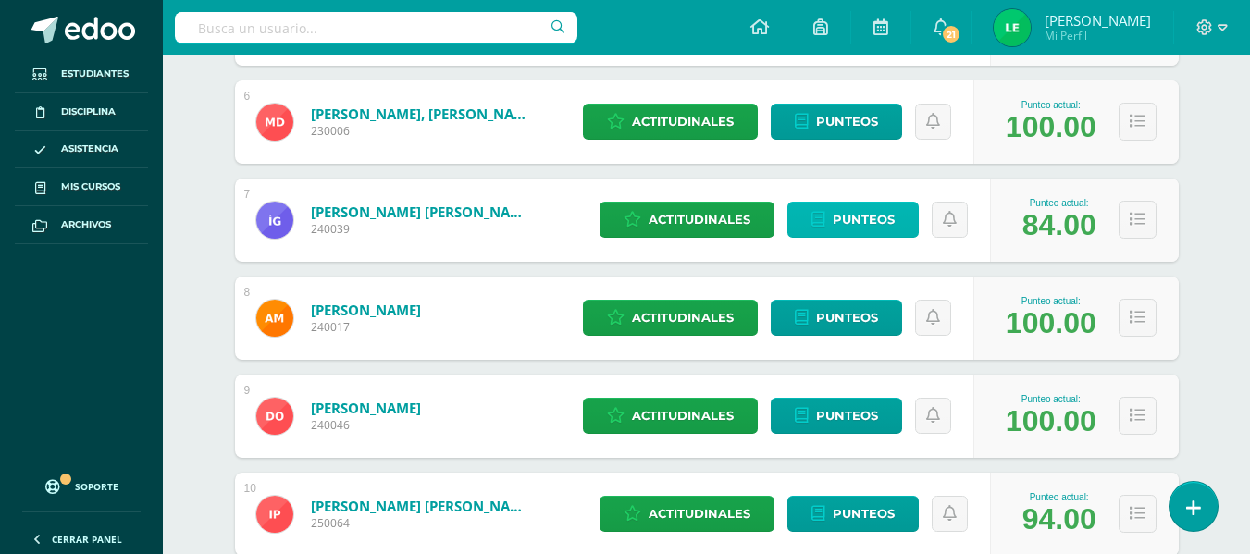
click at [900, 227] on link "Punteos" at bounding box center [852, 220] width 131 height 36
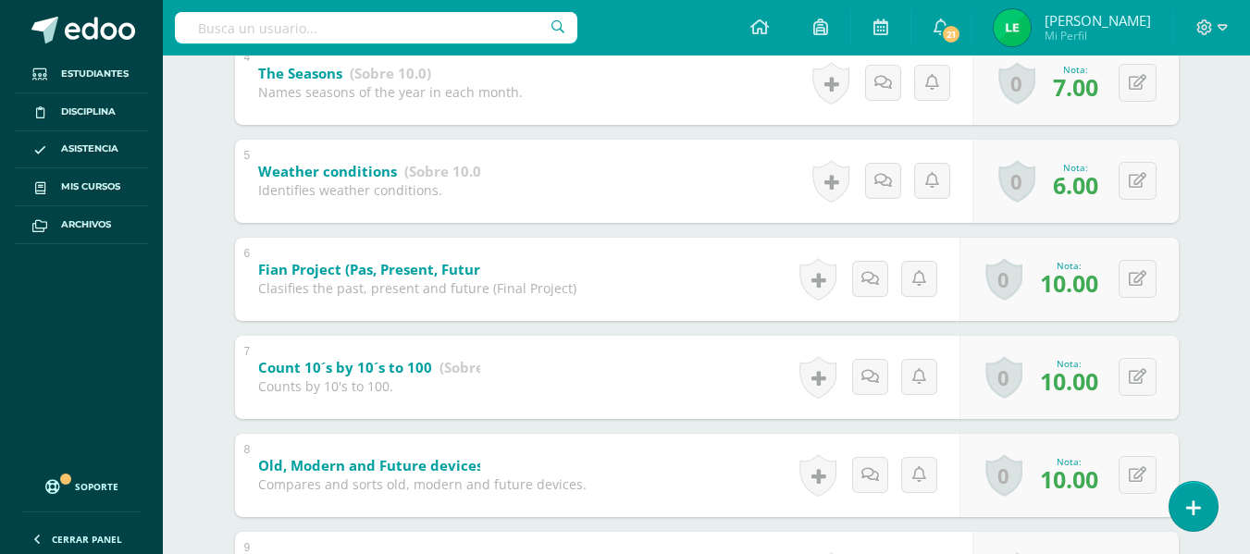
scroll to position [723, 0]
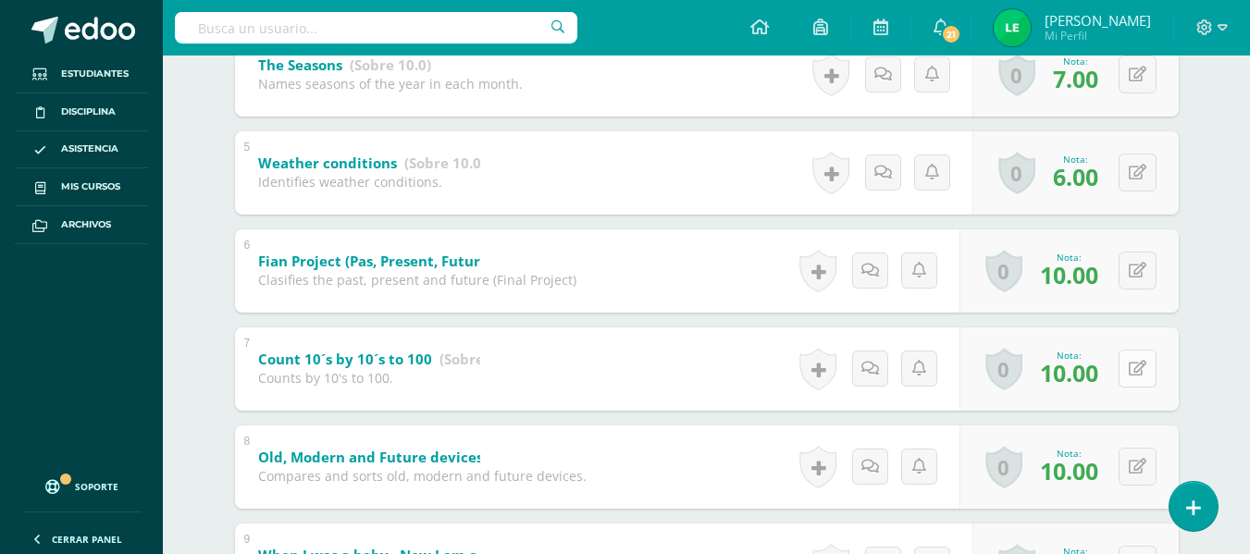
click at [1133, 372] on button at bounding box center [1138, 369] width 38 height 38
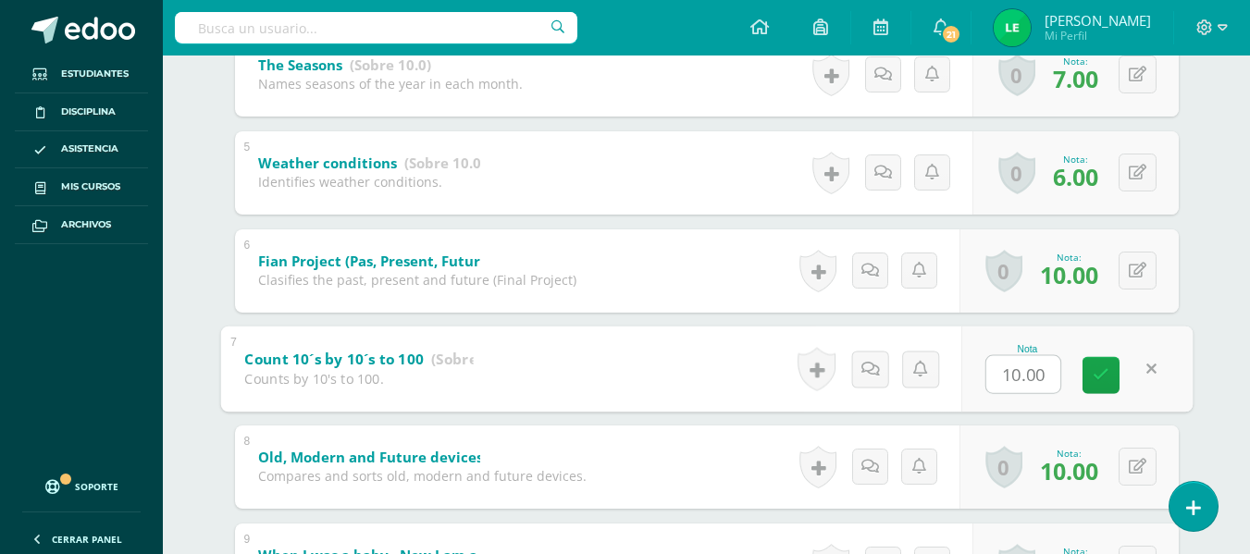
type input "6"
click at [1104, 374] on icon at bounding box center [1101, 375] width 17 height 16
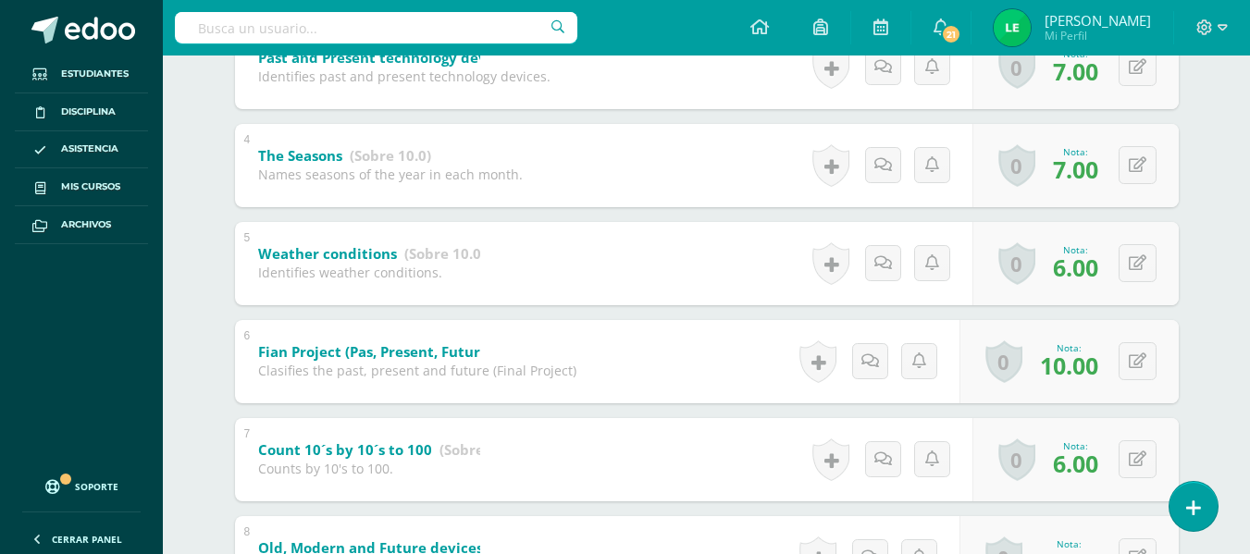
scroll to position [621, 0]
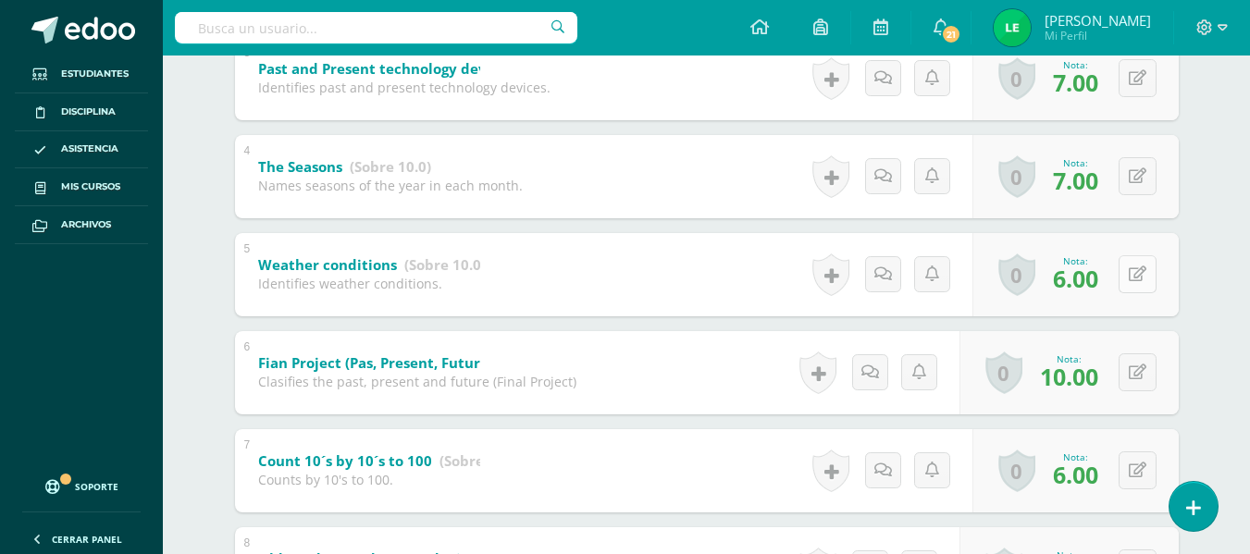
click at [1139, 277] on icon at bounding box center [1138, 274] width 18 height 16
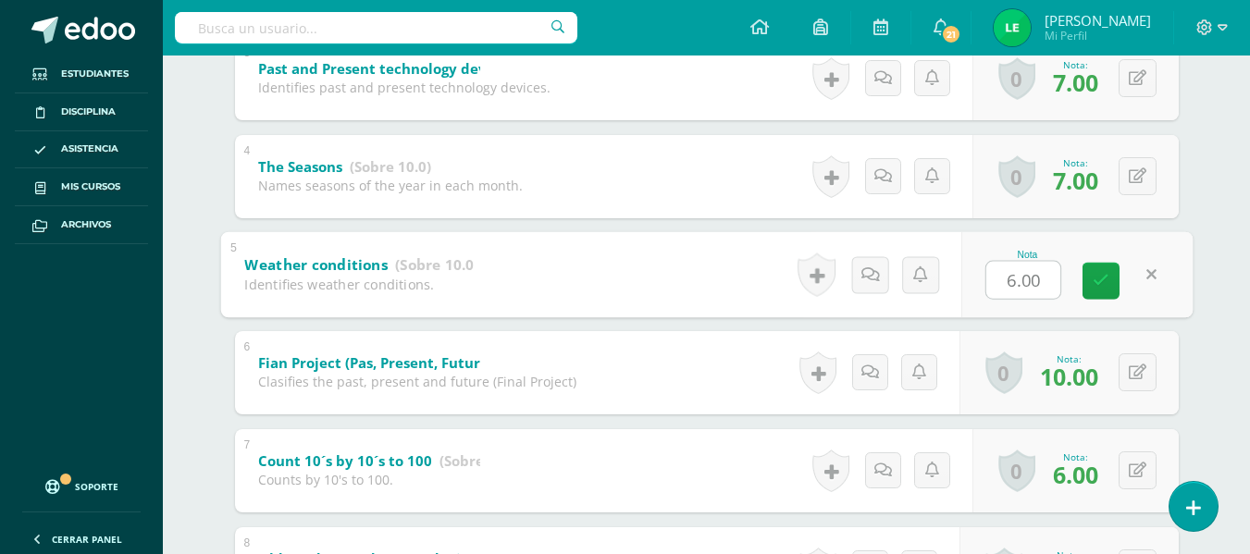
type input "5"
click at [1089, 270] on link at bounding box center [1101, 280] width 37 height 37
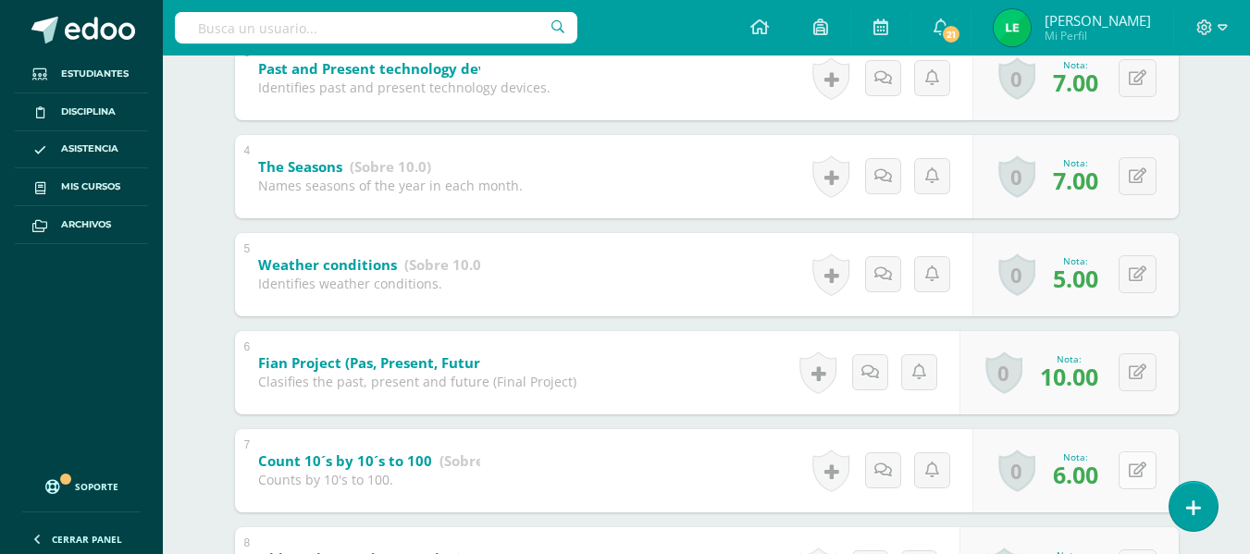
click at [1137, 464] on button at bounding box center [1138, 471] width 38 height 38
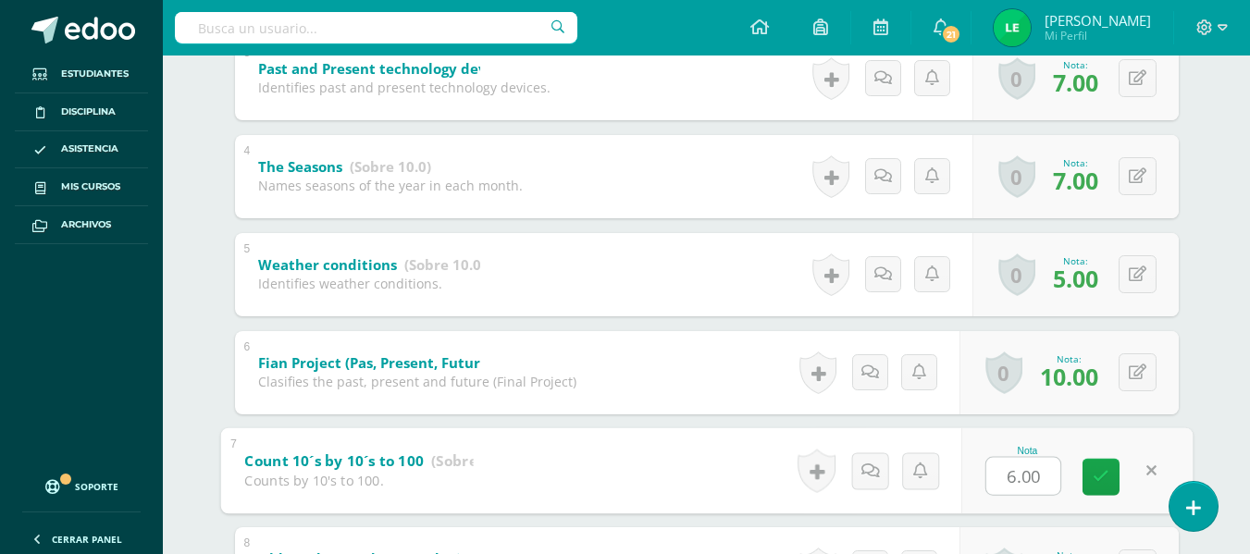
type input "5"
drag, startPoint x: 1107, startPoint y: 475, endPoint x: 1216, endPoint y: 407, distance: 128.4
click at [1106, 475] on icon at bounding box center [1101, 477] width 17 height 16
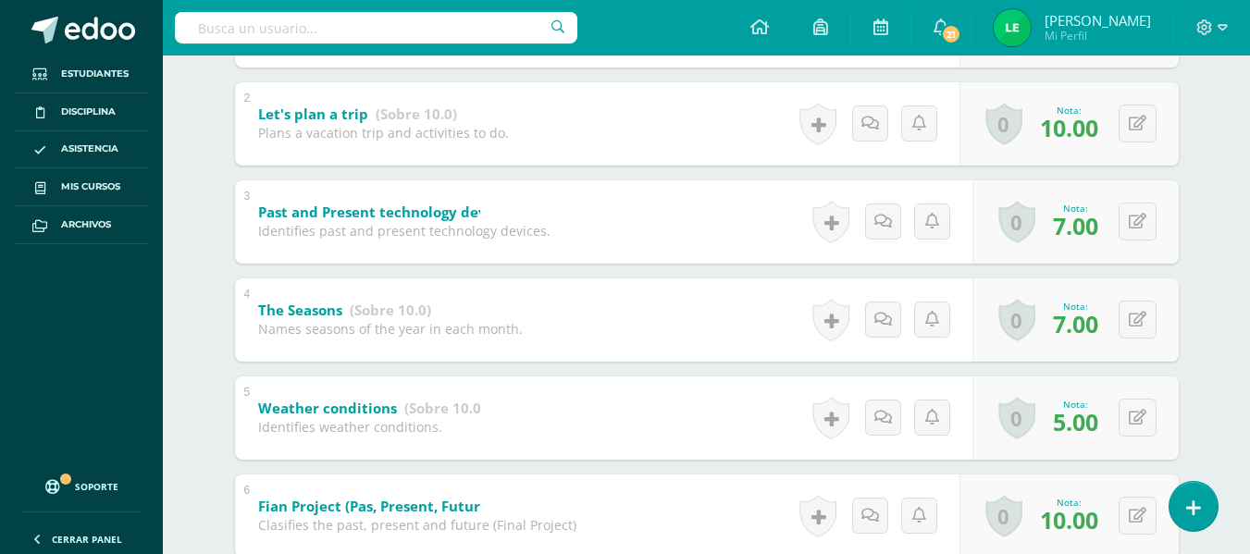
scroll to position [469, 0]
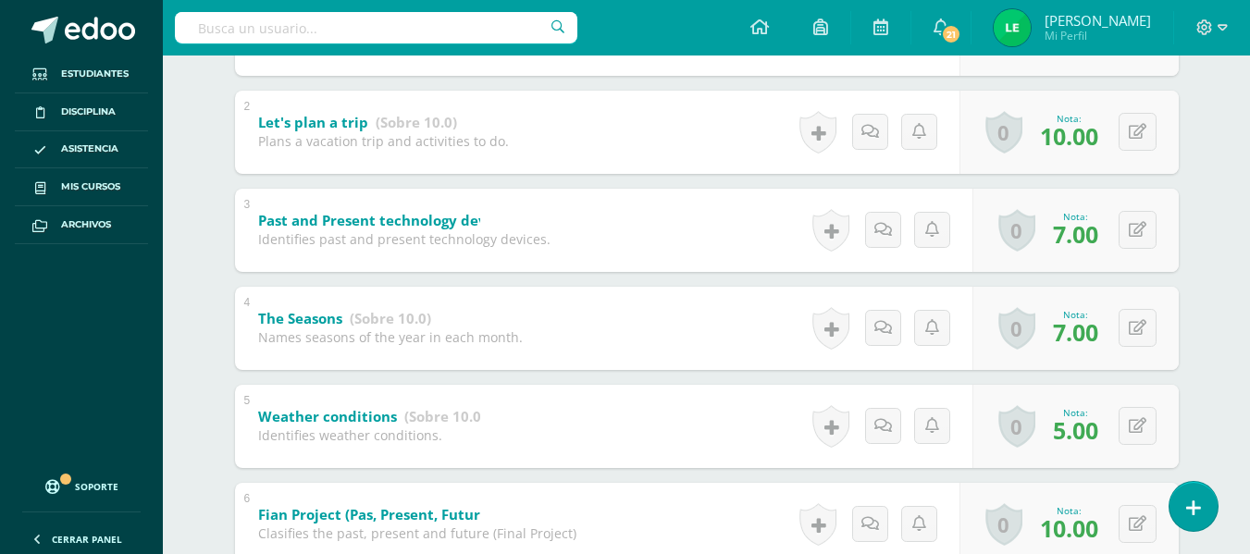
click at [1242, 318] on div "Inglés Preparatoria Preprimaria "B" Herramientas Detalle de asistencias Activid…" at bounding box center [706, 333] width 1087 height 1495
click at [1124, 329] on div "0 Logros Logros obtenidos Aún no hay logros agregados Nota: 7.00" at bounding box center [1086, 328] width 212 height 86
click at [1140, 333] on button at bounding box center [1150, 328] width 39 height 39
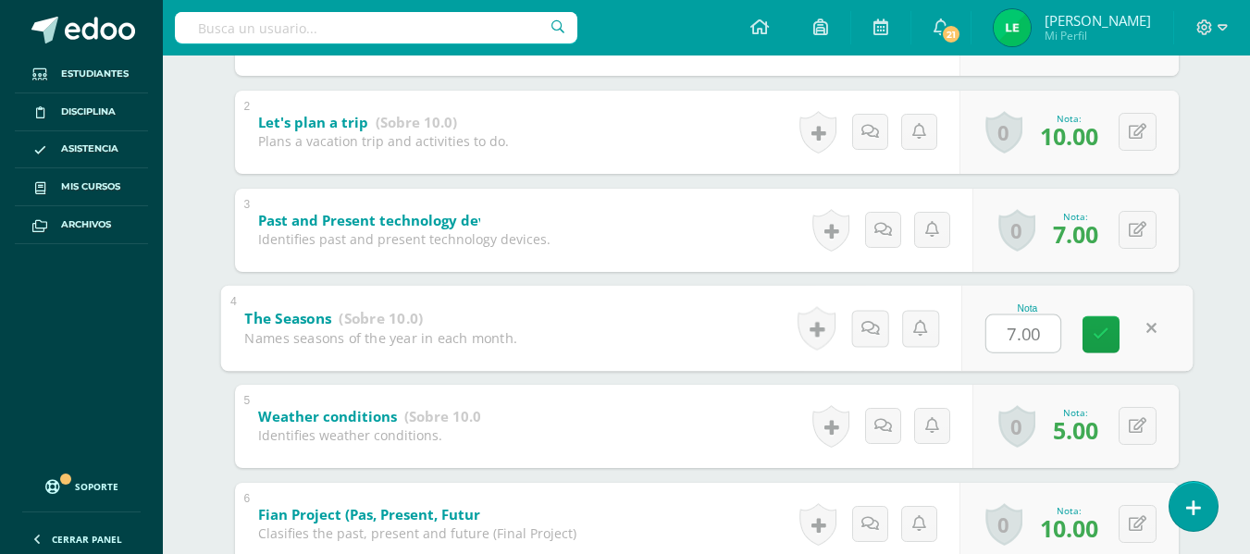
type input "5"
drag, startPoint x: 1109, startPoint y: 329, endPoint x: 1152, endPoint y: 322, distance: 43.2
click at [1108, 329] on link at bounding box center [1101, 334] width 37 height 37
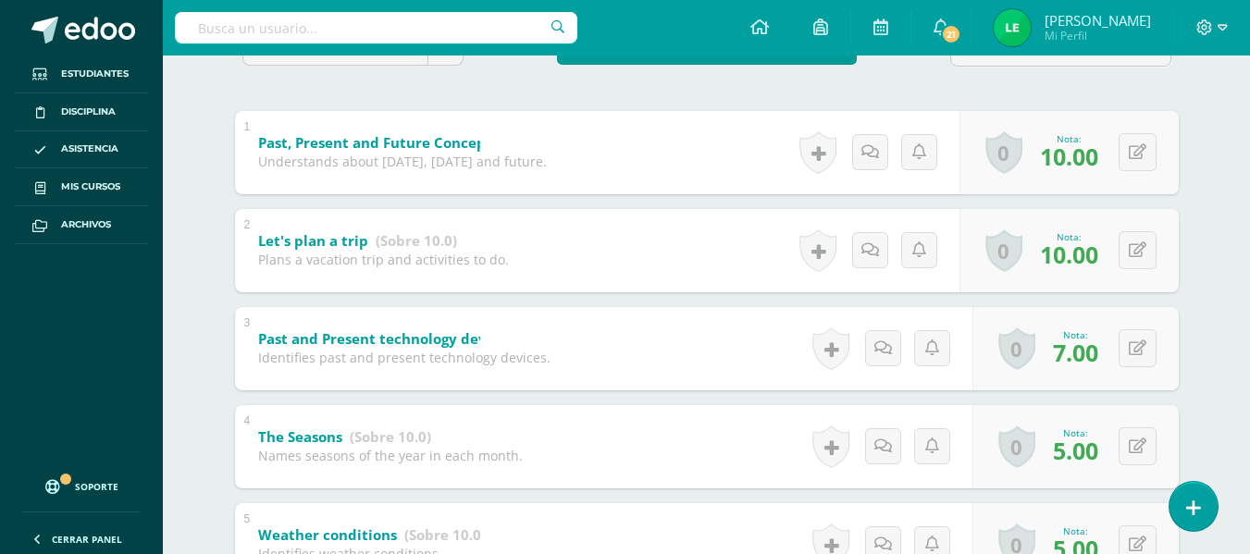
scroll to position [306, 0]
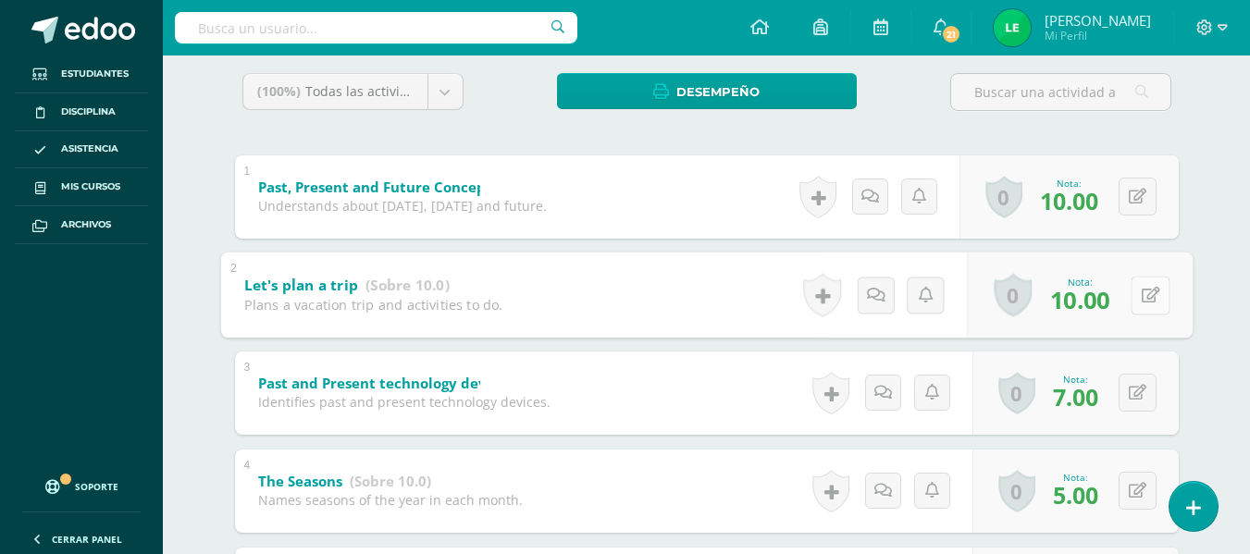
click at [1143, 291] on icon at bounding box center [1150, 295] width 19 height 16
type input "6"
click at [1092, 308] on link at bounding box center [1101, 300] width 37 height 37
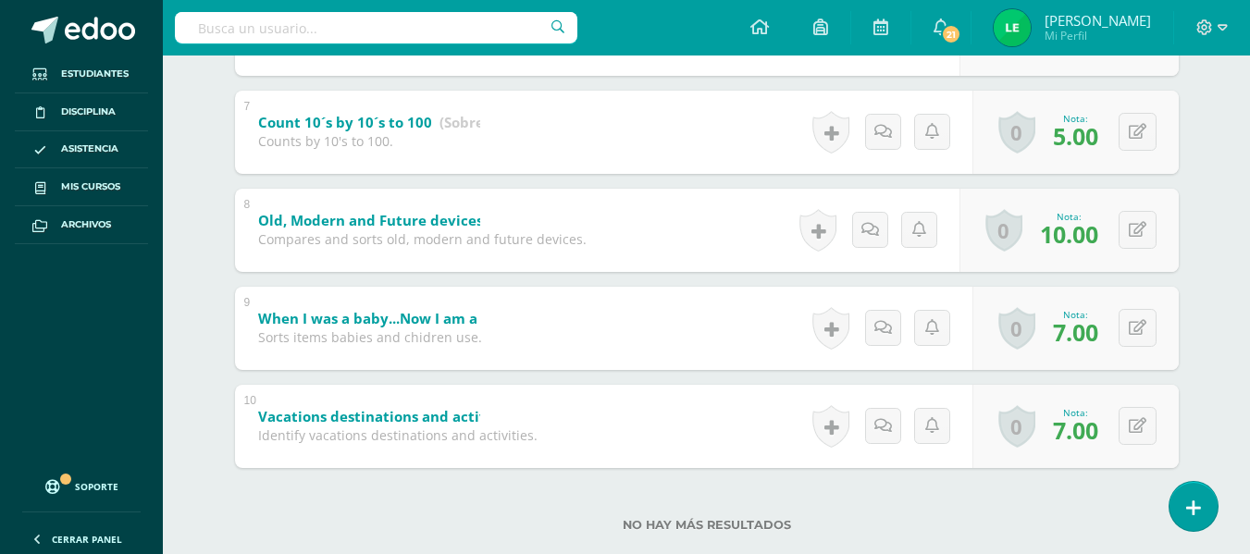
scroll to position [967, 0]
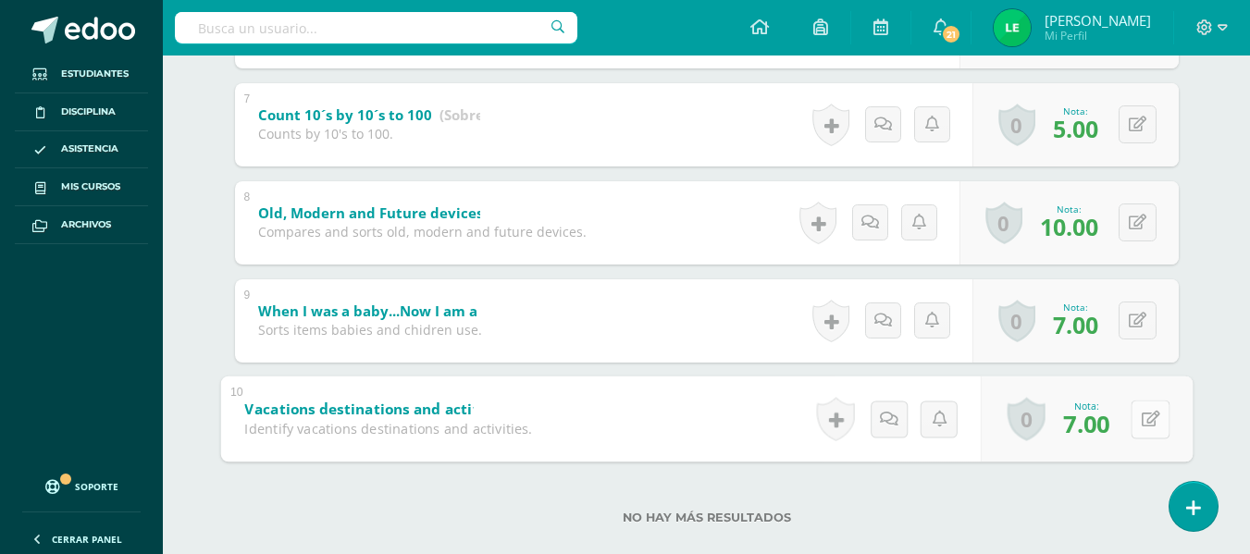
click at [1135, 408] on button at bounding box center [1150, 419] width 39 height 39
type input "5"
type input "6"
type input "5"
click at [1115, 428] on link at bounding box center [1101, 424] width 37 height 37
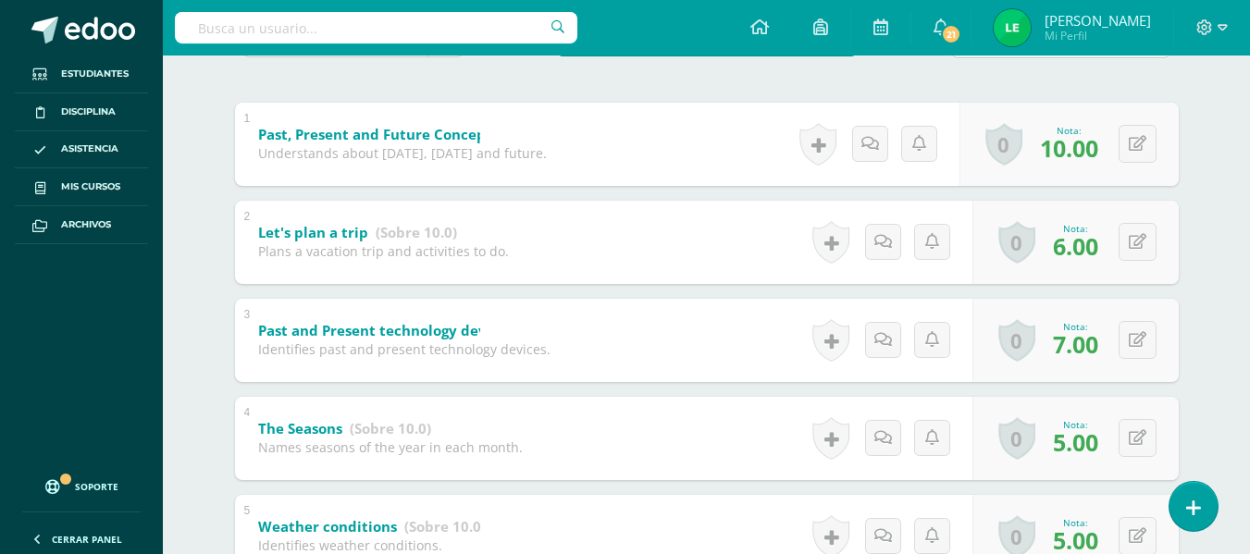
scroll to position [328, 0]
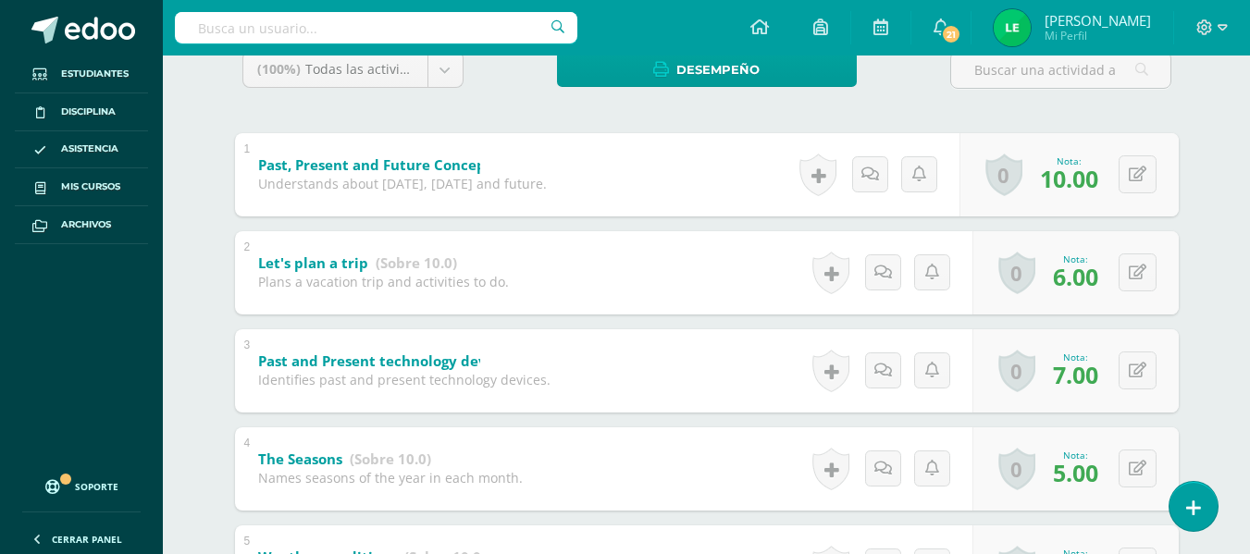
click at [1238, 284] on div "Inglés Preparatoria Preprimaria "B" Herramientas Detalle de asistencias Activid…" at bounding box center [706, 474] width 1087 height 1495
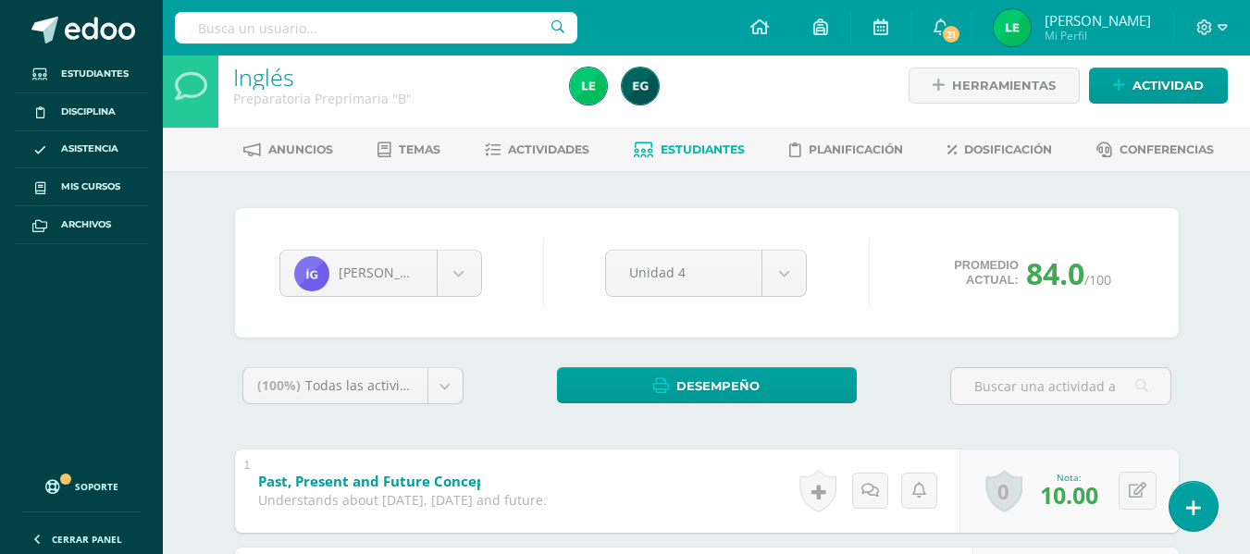
scroll to position [0, 0]
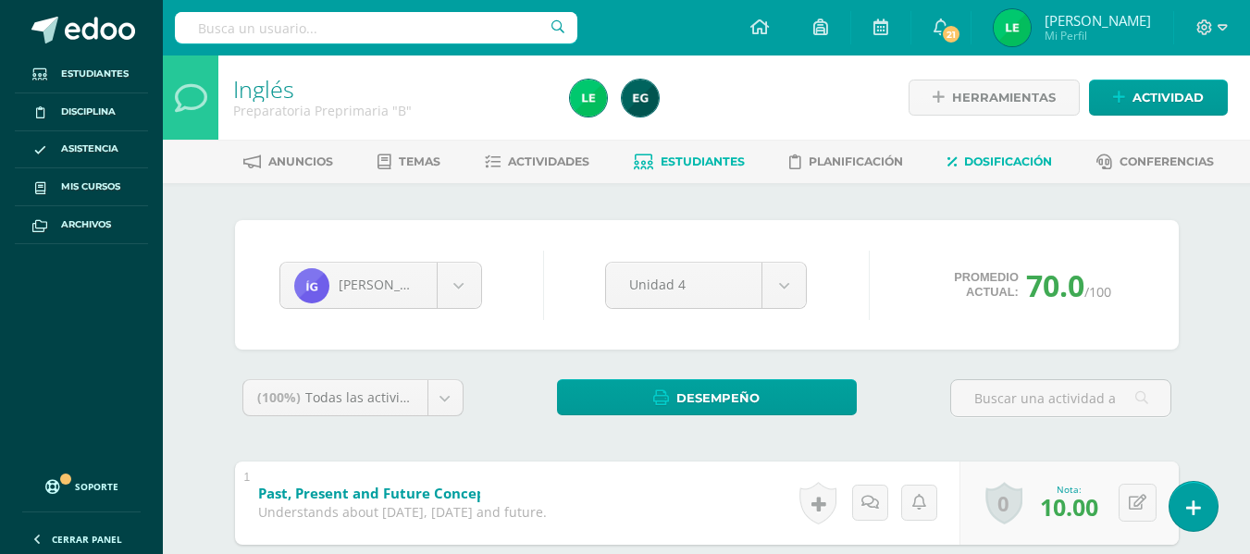
drag, startPoint x: 645, startPoint y: 165, endPoint x: 1005, endPoint y: 164, distance: 359.9
click at [645, 165] on icon at bounding box center [643, 163] width 19 height 16
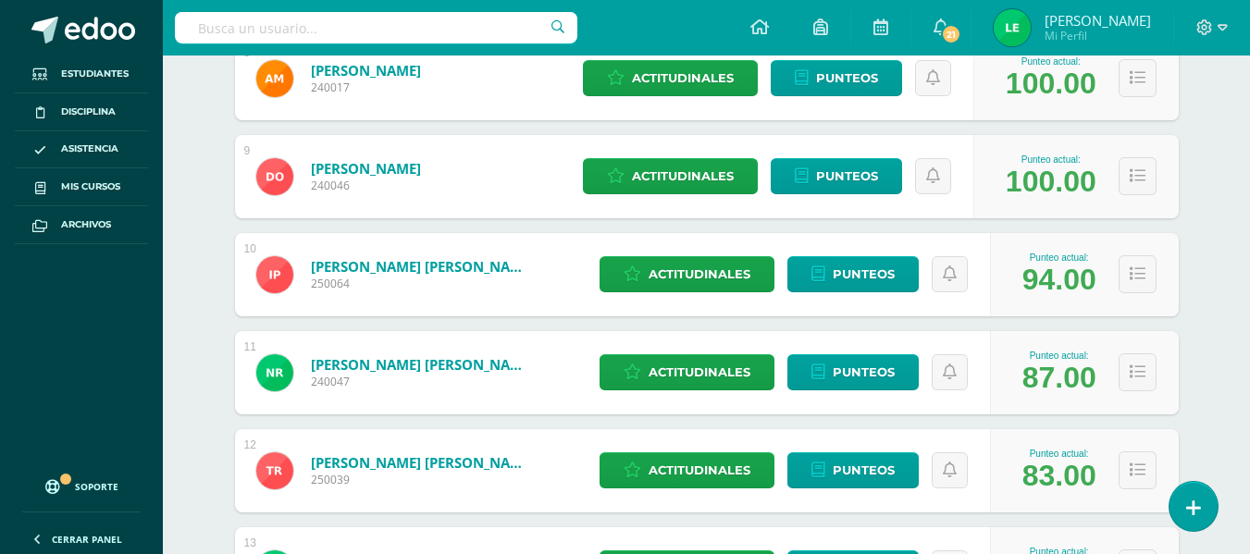
scroll to position [1069, 0]
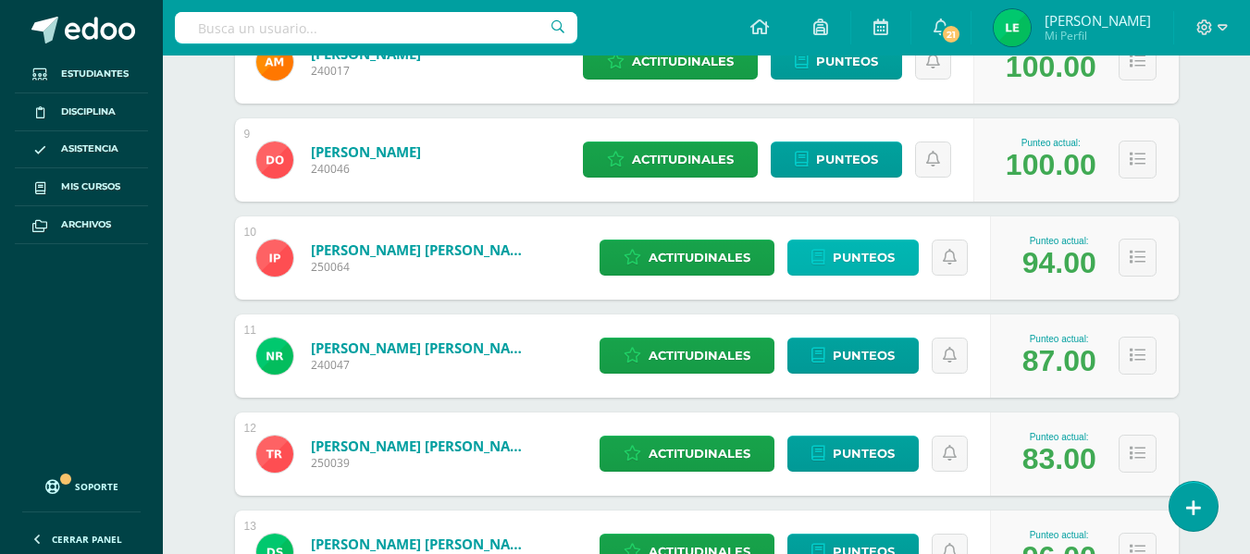
click at [829, 259] on link "Punteos" at bounding box center [852, 258] width 131 height 36
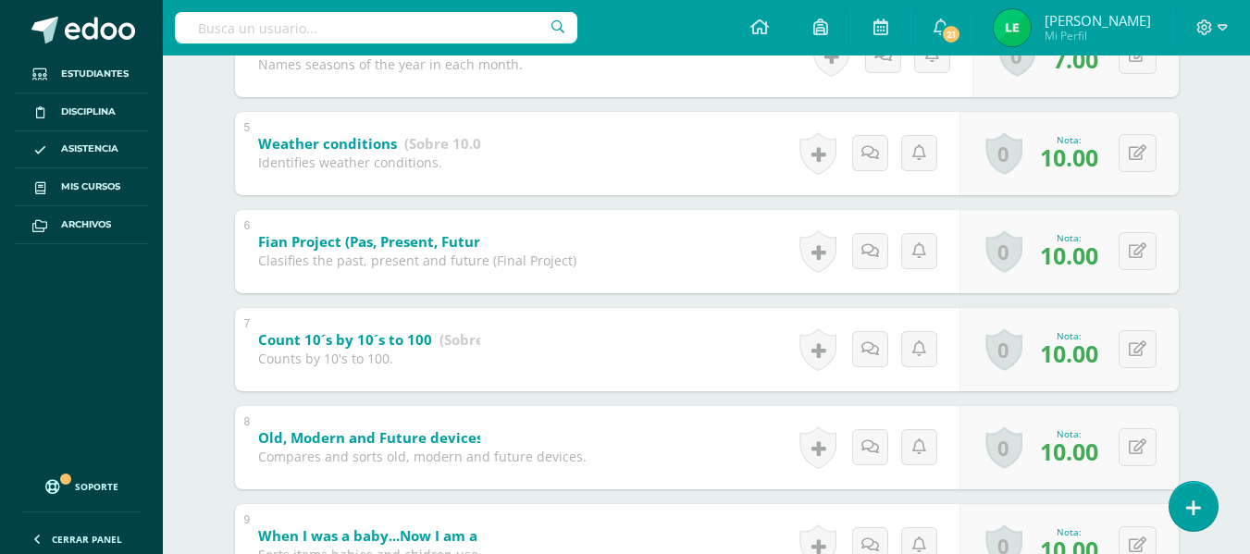
scroll to position [753, 0]
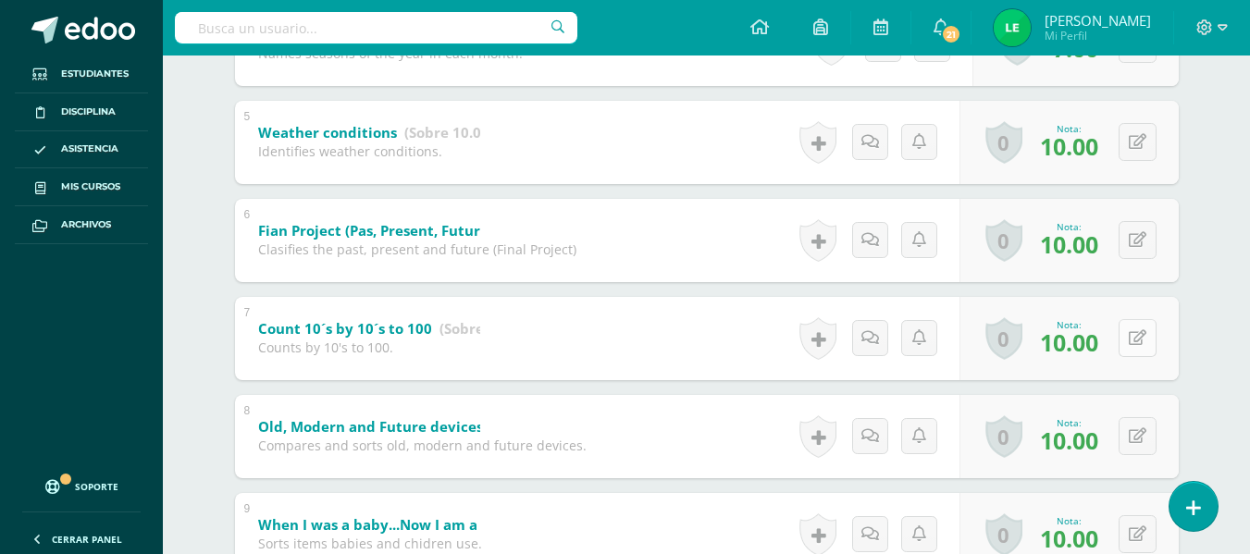
click at [1140, 348] on button at bounding box center [1138, 338] width 38 height 38
type input "7"
click at [1102, 337] on icon at bounding box center [1101, 345] width 17 height 16
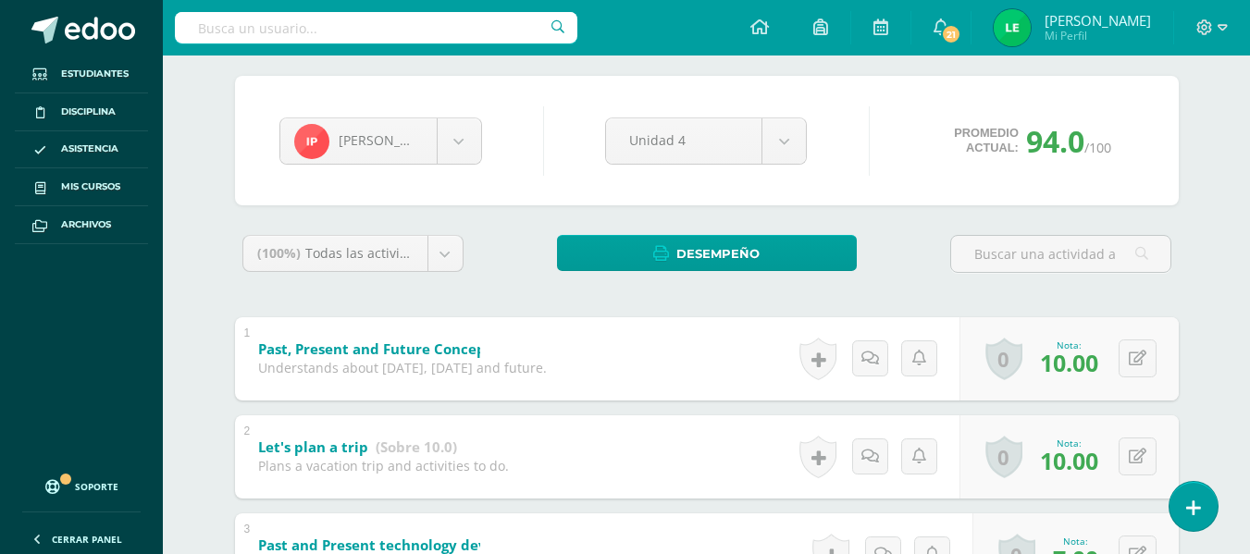
scroll to position [87, 0]
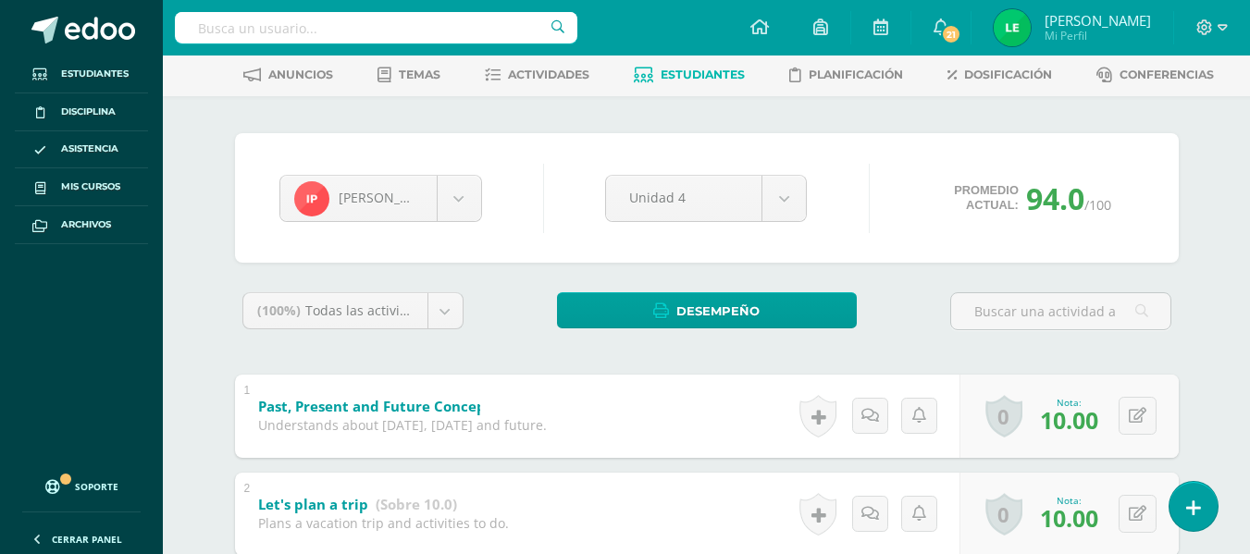
click at [702, 83] on link "Estudiantes" at bounding box center [689, 75] width 111 height 30
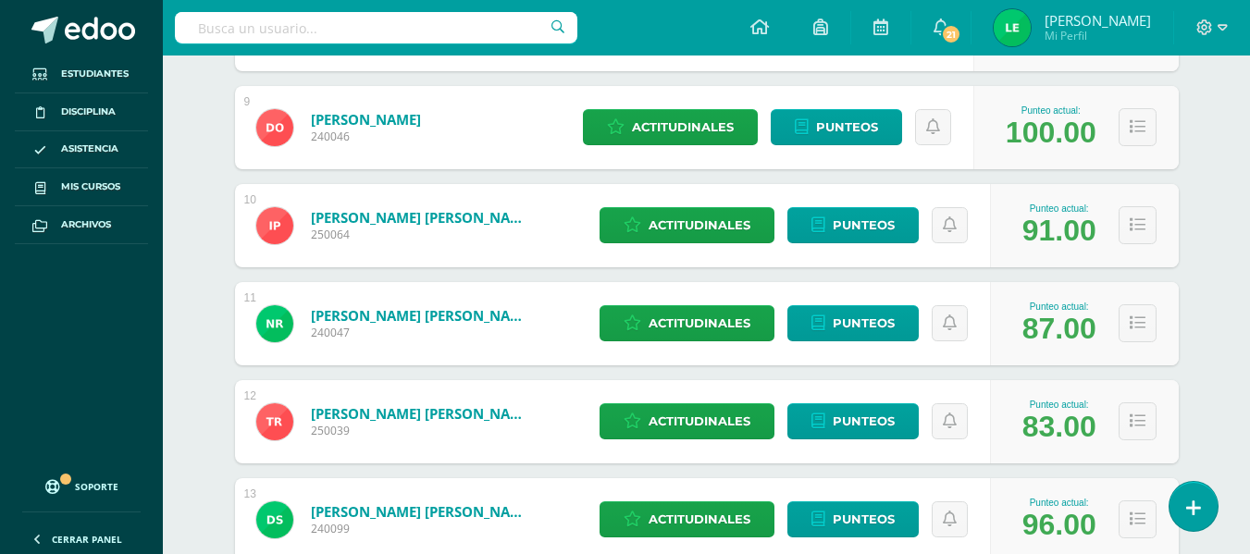
scroll to position [1330, 0]
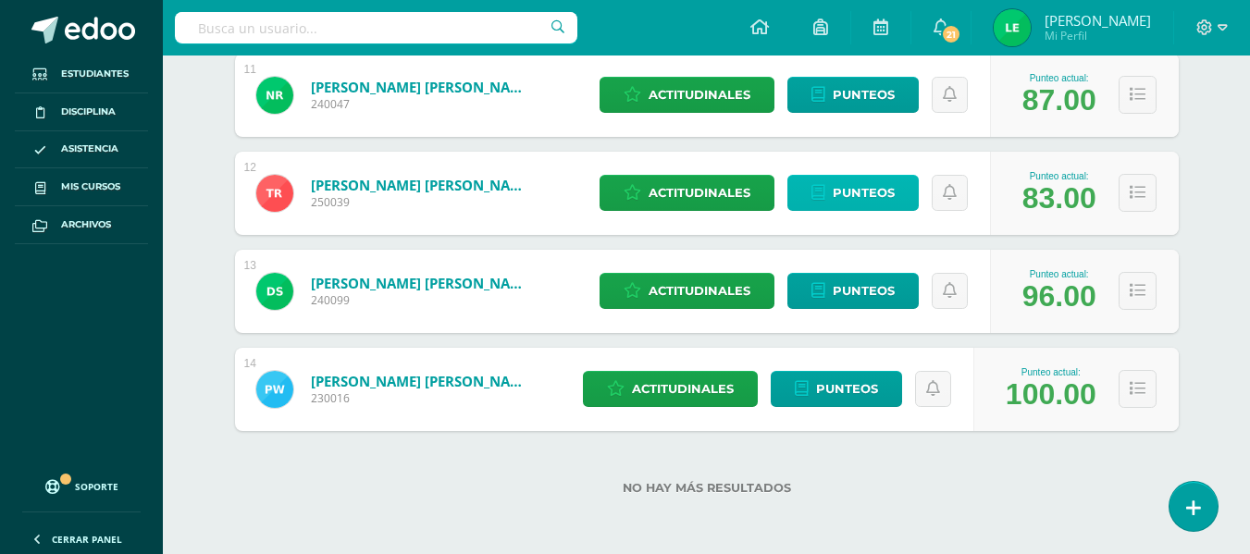
click at [849, 201] on span "Punteos" at bounding box center [864, 193] width 62 height 34
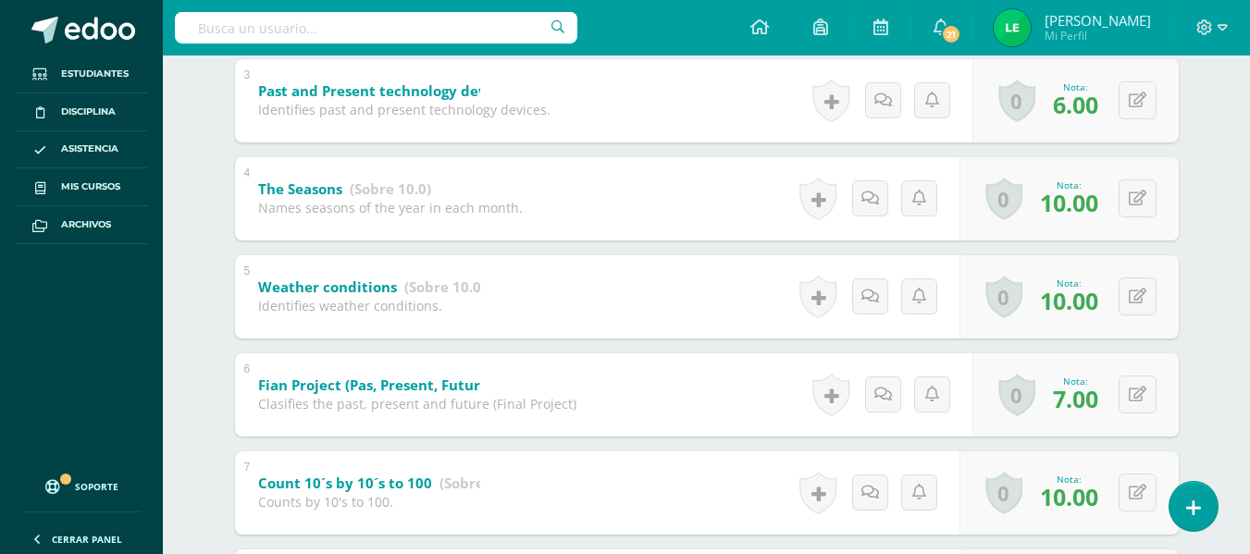
scroll to position [601, 0]
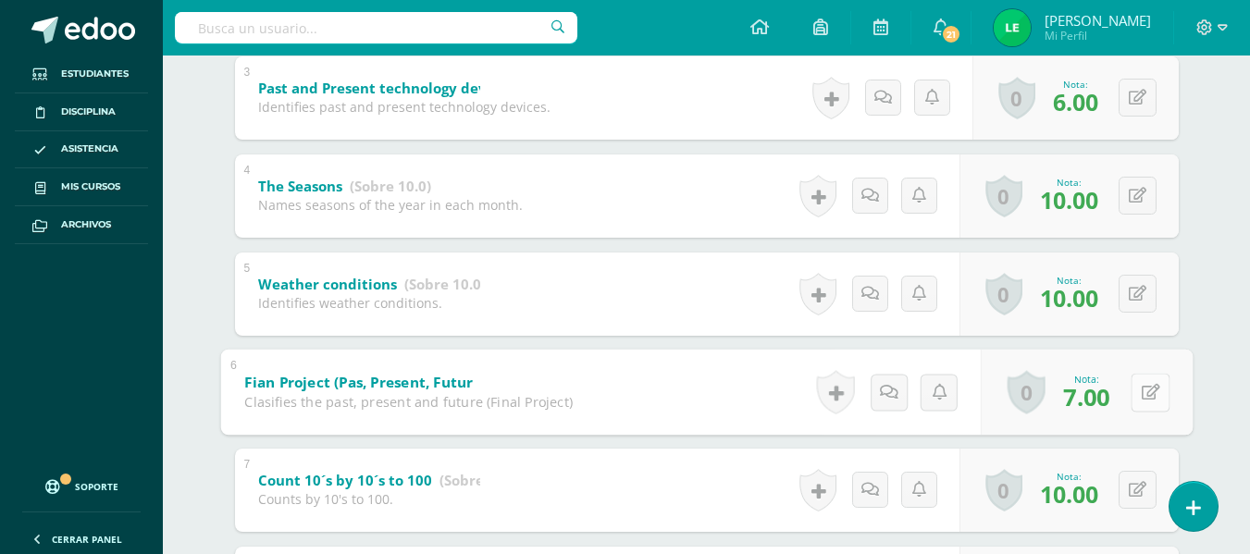
click at [1137, 406] on button at bounding box center [1150, 392] width 39 height 39
type input "4"
click at [1112, 398] on link at bounding box center [1101, 397] width 37 height 37
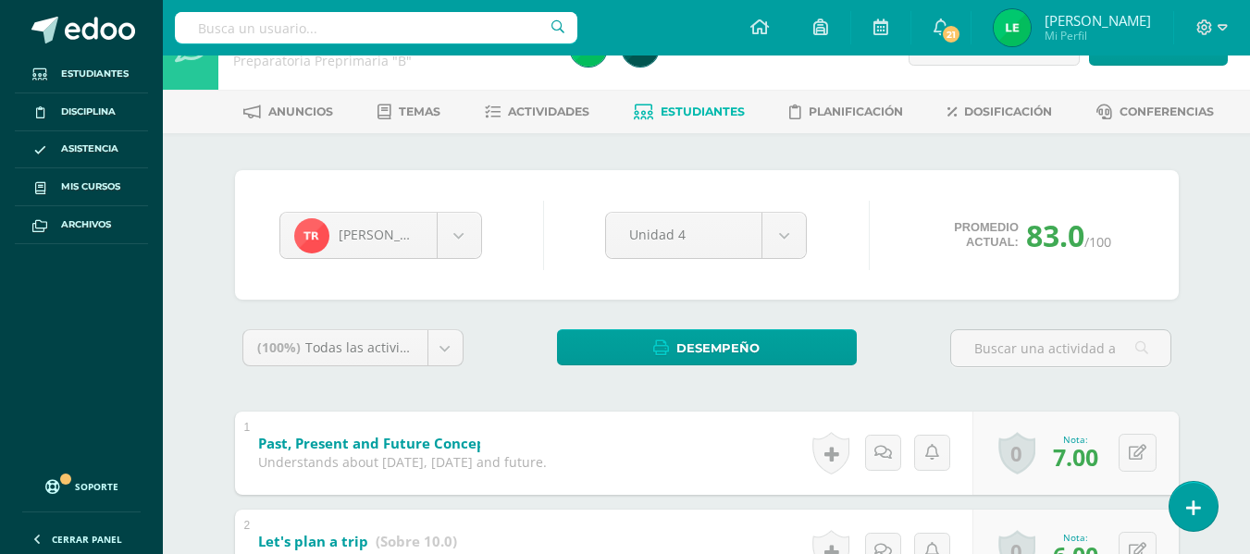
scroll to position [0, 0]
